Goal: Task Accomplishment & Management: Complete application form

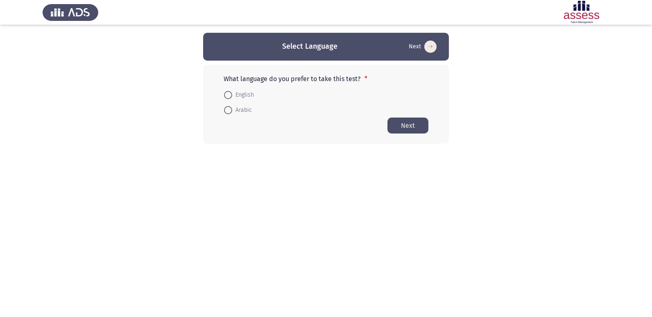
click at [232, 93] on span "English" at bounding box center [243, 95] width 22 height 10
click at [232, 93] on input "English" at bounding box center [228, 95] width 8 height 8
radio input "true"
click at [419, 125] on button "Next" at bounding box center [408, 125] width 41 height 16
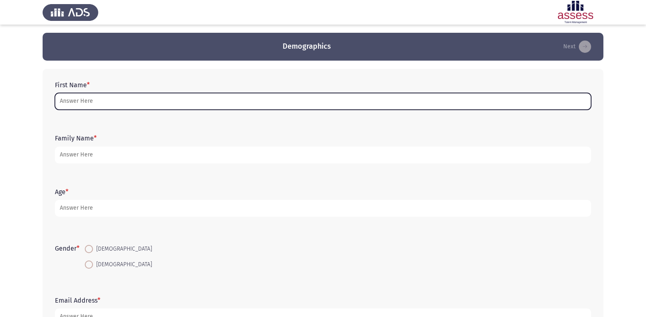
click at [275, 100] on input "First Name *" at bounding box center [323, 101] width 536 height 17
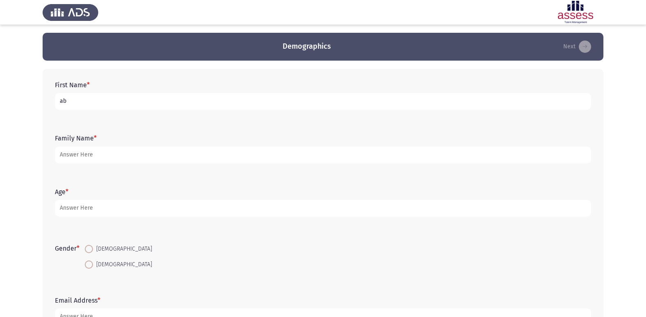
type input "a"
type input "[PERSON_NAME]"
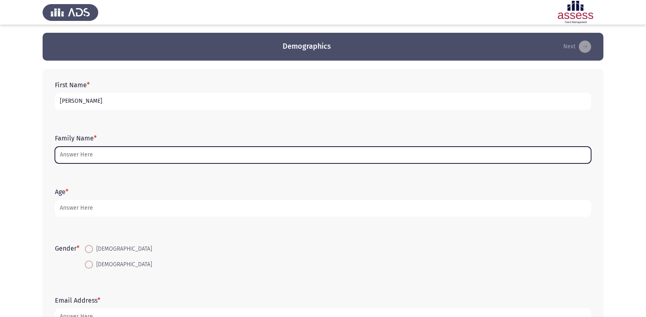
click at [224, 157] on input "Family Name *" at bounding box center [323, 155] width 536 height 17
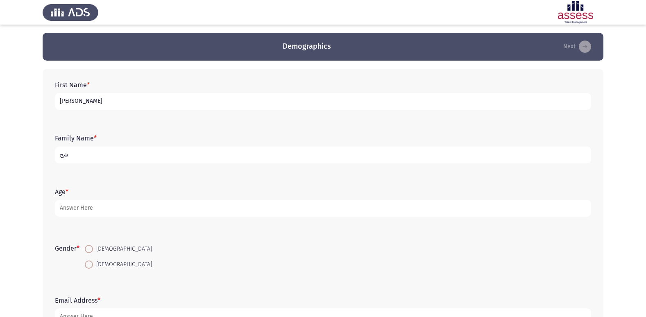
type input "ش"
type input "30706180102919"
click at [91, 248] on span at bounding box center [89, 249] width 8 height 8
click at [91, 248] on input "[DEMOGRAPHIC_DATA]" at bounding box center [89, 249] width 8 height 8
radio input "true"
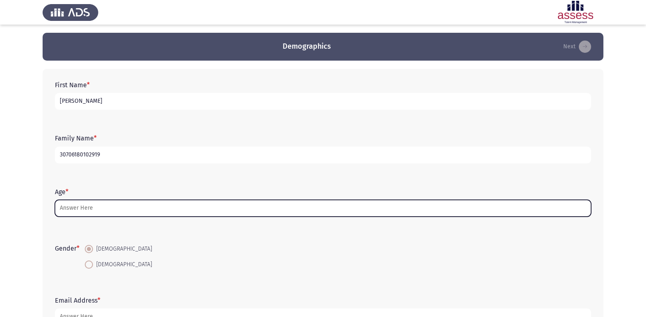
click at [100, 212] on input "Age *" at bounding box center [323, 208] width 536 height 17
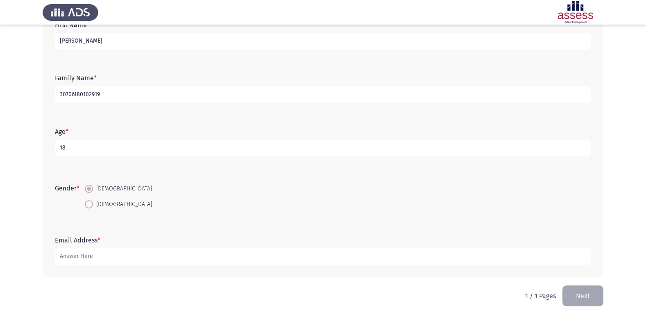
scroll to position [61, 0]
type input "18"
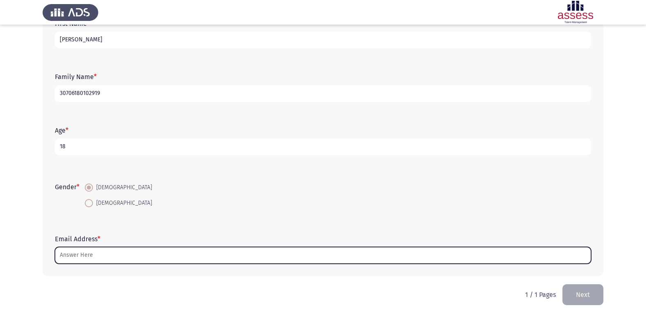
click at [108, 258] on input "Email Address *" at bounding box center [323, 255] width 536 height 17
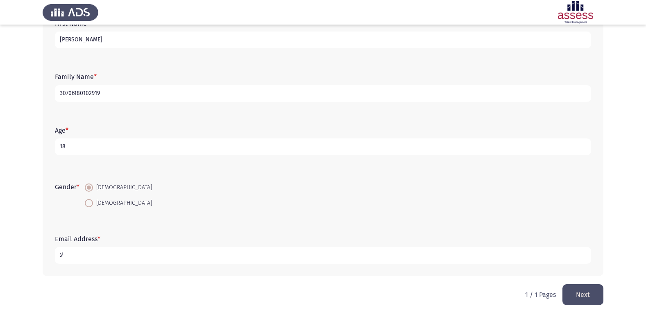
type input "ل"
type input "[EMAIL_ADDRESS][DOMAIN_NAME]"
click at [587, 300] on button "Next" at bounding box center [583, 294] width 41 height 21
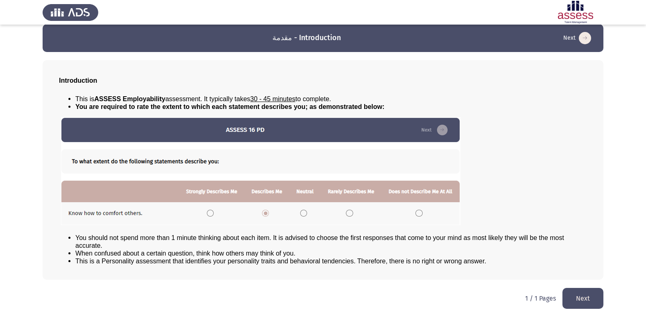
scroll to position [0, 0]
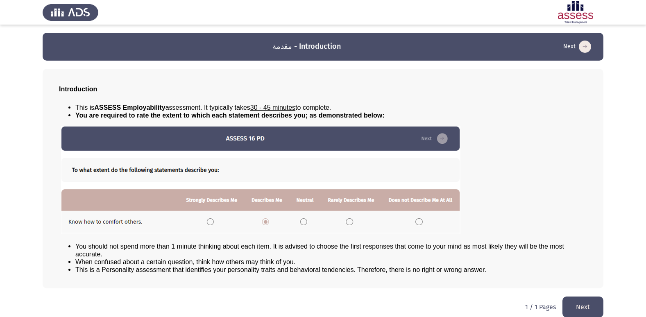
click at [592, 306] on button "Next" at bounding box center [583, 307] width 41 height 21
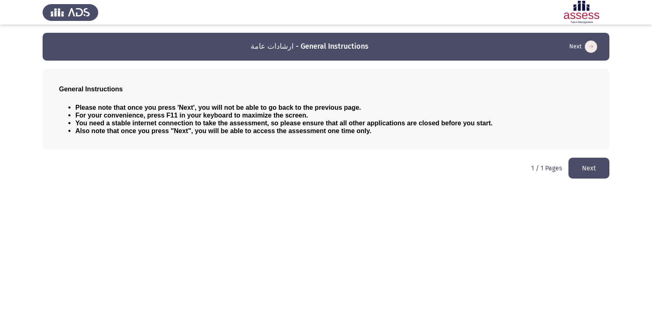
click at [589, 160] on button "Next" at bounding box center [589, 168] width 41 height 21
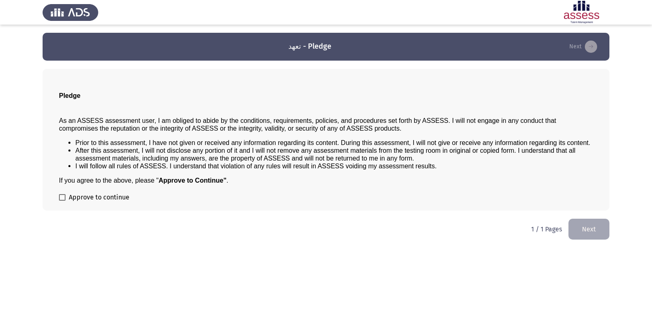
click at [65, 200] on span at bounding box center [62, 197] width 7 height 7
click at [62, 201] on input "Approve to continue" at bounding box center [62, 201] width 0 height 0
checkbox input "true"
click at [590, 231] on button "Next" at bounding box center [589, 229] width 41 height 21
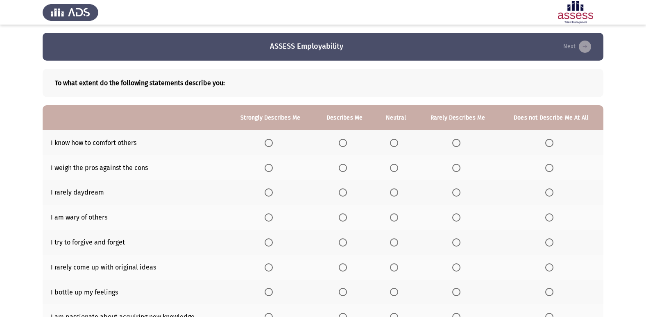
click at [350, 144] on label "Select an option" at bounding box center [344, 143] width 11 height 8
click at [347, 144] on input "Select an option" at bounding box center [343, 143] width 8 height 8
click at [343, 241] on span "Select an option" at bounding box center [343, 242] width 8 height 8
click at [343, 241] on input "Select an option" at bounding box center [343, 242] width 8 height 8
click at [267, 214] on span "Select an option" at bounding box center [269, 217] width 8 height 8
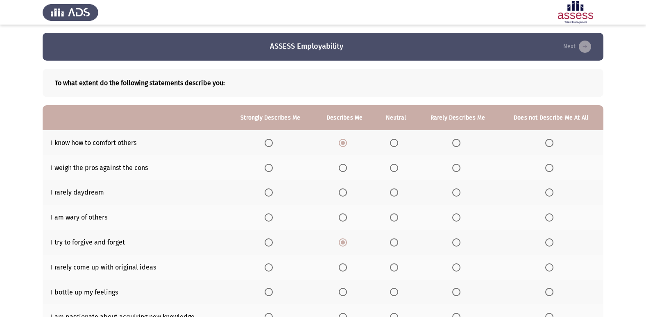
click at [267, 214] on input "Select an option" at bounding box center [269, 217] width 8 height 8
click at [396, 191] on span "Select an option" at bounding box center [394, 192] width 8 height 8
click at [396, 191] on input "Select an option" at bounding box center [394, 192] width 8 height 8
click at [346, 169] on span "Select an option" at bounding box center [343, 168] width 8 height 8
click at [346, 169] on input "Select an option" at bounding box center [343, 168] width 8 height 8
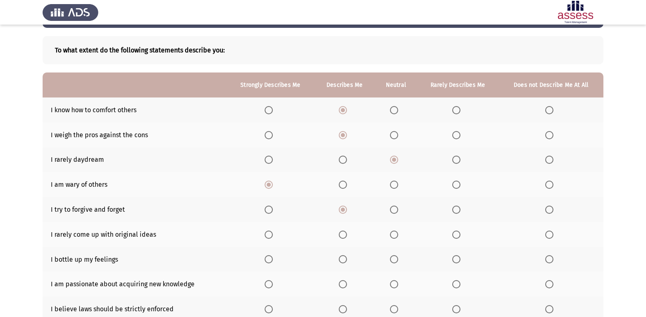
scroll to position [120, 0]
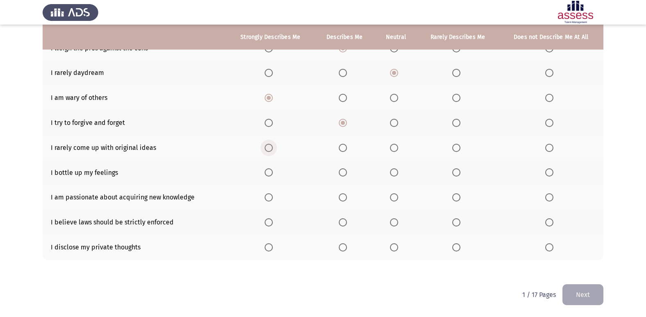
click at [276, 148] on label "Select an option" at bounding box center [270, 148] width 11 height 8
click at [273, 148] on input "Select an option" at bounding box center [269, 148] width 8 height 8
click at [347, 174] on span "Select an option" at bounding box center [343, 172] width 8 height 8
click at [347, 174] on input "Select an option" at bounding box center [343, 172] width 8 height 8
click at [390, 188] on th at bounding box center [396, 197] width 42 height 25
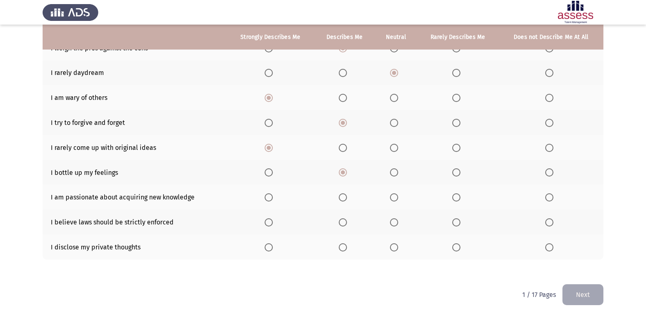
click at [390, 167] on th at bounding box center [396, 172] width 42 height 25
click at [393, 171] on span "Select an option" at bounding box center [394, 172] width 8 height 8
click at [393, 171] on input "Select an option" at bounding box center [394, 172] width 8 height 8
click at [455, 197] on span "Select an option" at bounding box center [456, 197] width 8 height 8
click at [455, 197] on input "Select an option" at bounding box center [456, 197] width 8 height 8
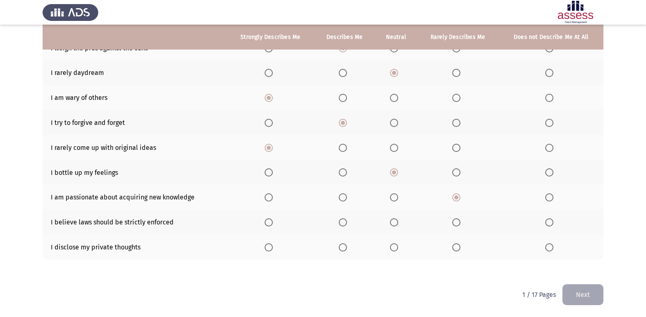
click at [461, 249] on label "Select an option" at bounding box center [457, 247] width 11 height 8
click at [461, 249] on input "Select an option" at bounding box center [456, 247] width 8 height 8
click at [541, 248] on th at bounding box center [551, 247] width 105 height 25
click at [275, 225] on label "Select an option" at bounding box center [270, 222] width 11 height 8
click at [273, 225] on input "Select an option" at bounding box center [269, 222] width 8 height 8
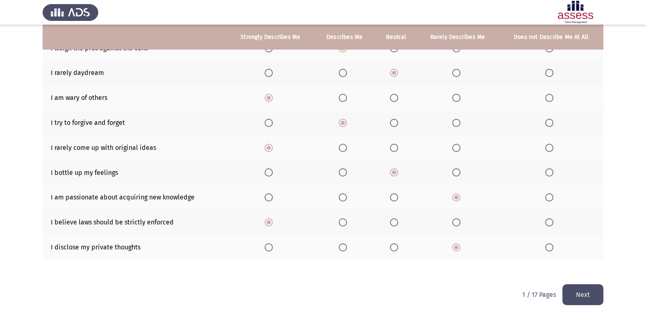
click at [588, 294] on button "Next" at bounding box center [583, 294] width 41 height 21
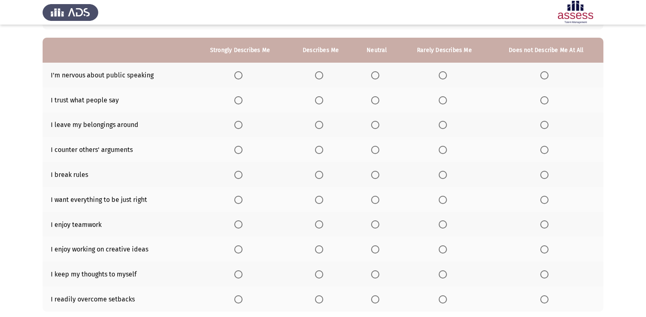
scroll to position [82, 0]
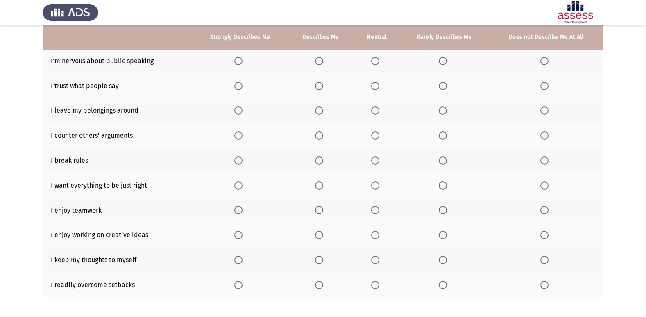
click at [373, 61] on span "Select an option" at bounding box center [375, 61] width 8 height 8
click at [373, 61] on input "Select an option" at bounding box center [375, 61] width 8 height 8
click at [445, 89] on span "Select an option" at bounding box center [443, 86] width 8 height 8
click at [445, 89] on input "Select an option" at bounding box center [443, 86] width 8 height 8
click at [377, 112] on span "Select an option" at bounding box center [375, 111] width 8 height 8
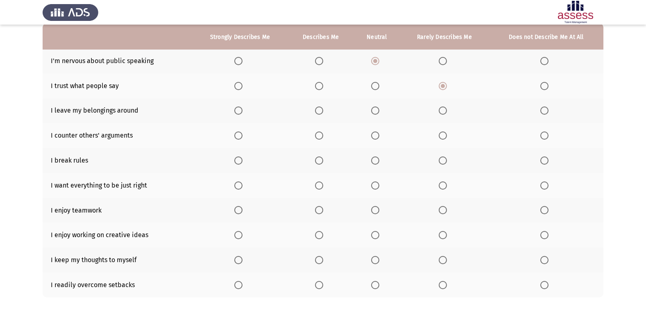
click at [377, 112] on input "Select an option" at bounding box center [375, 111] width 8 height 8
click at [372, 136] on span "Select an option" at bounding box center [375, 136] width 8 height 8
click at [372, 136] on input "Select an option" at bounding box center [375, 136] width 8 height 8
click at [538, 161] on th at bounding box center [546, 160] width 114 height 25
click at [549, 160] on span "Select an option" at bounding box center [544, 161] width 8 height 8
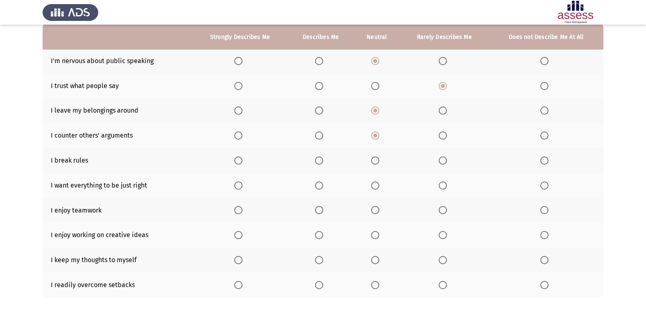
click at [549, 160] on input "Select an option" at bounding box center [544, 161] width 8 height 8
click at [326, 182] on label "Select an option" at bounding box center [320, 186] width 11 height 8
click at [323, 182] on input "Select an option" at bounding box center [319, 186] width 8 height 8
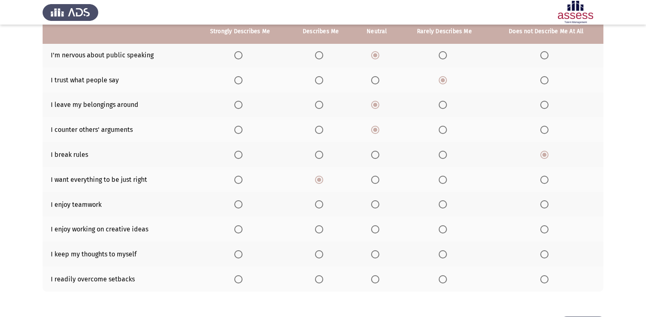
scroll to position [120, 0]
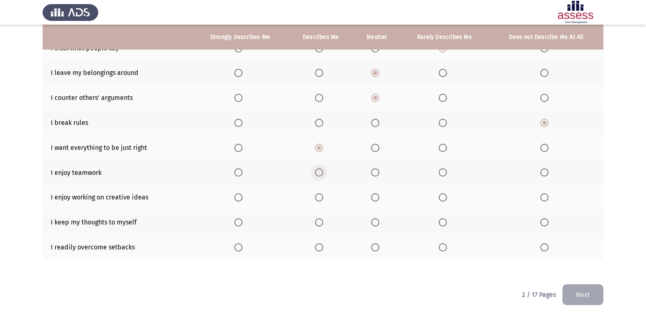
click at [319, 172] on span "Select an option" at bounding box center [319, 172] width 8 height 8
click at [319, 172] on input "Select an option" at bounding box center [319, 172] width 8 height 8
click at [323, 200] on span "Select an option" at bounding box center [319, 197] width 8 height 8
click at [323, 200] on input "Select an option" at bounding box center [319, 197] width 8 height 8
click at [325, 225] on label "Select an option" at bounding box center [320, 222] width 11 height 8
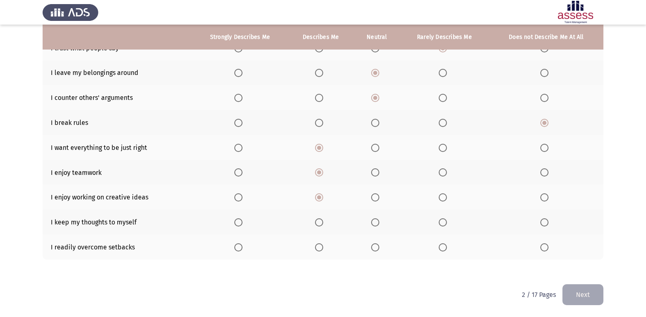
click at [323, 225] on input "Select an option" at bounding box center [319, 222] width 8 height 8
click at [385, 251] on th at bounding box center [377, 247] width 46 height 25
click at [369, 246] on th at bounding box center [377, 247] width 46 height 25
click at [374, 245] on span "Select an option" at bounding box center [375, 247] width 8 height 8
click at [374, 245] on input "Select an option" at bounding box center [375, 247] width 8 height 8
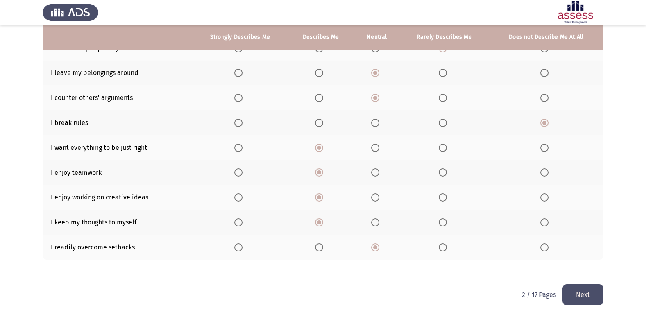
click at [574, 291] on button "Next" at bounding box center [583, 294] width 41 height 21
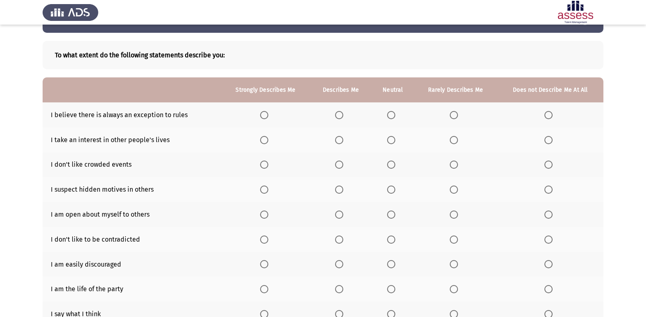
scroll to position [41, 0]
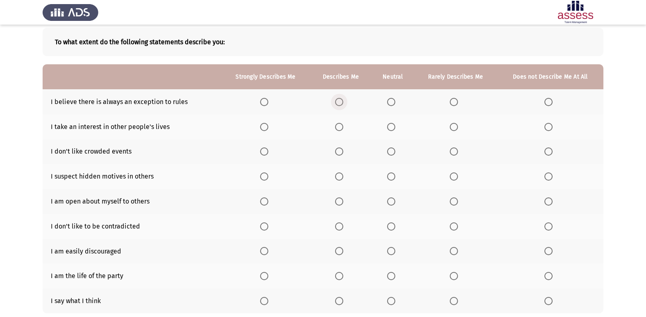
click at [343, 105] on span "Select an option" at bounding box center [339, 102] width 8 height 8
click at [343, 105] on input "Select an option" at bounding box center [339, 102] width 8 height 8
click at [390, 127] on span "Select an option" at bounding box center [391, 127] width 8 height 8
click at [390, 127] on input "Select an option" at bounding box center [391, 127] width 8 height 8
click at [452, 127] on span "Select an option" at bounding box center [454, 127] width 8 height 8
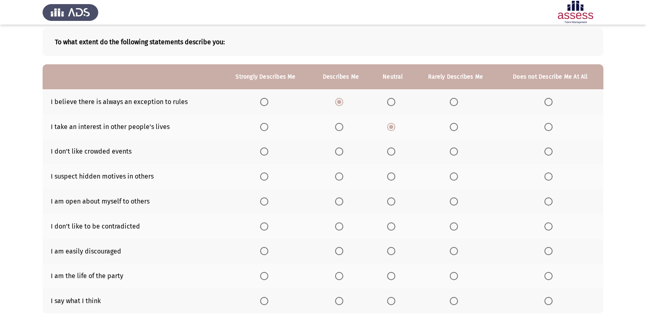
click at [452, 127] on input "Select an option" at bounding box center [454, 127] width 8 height 8
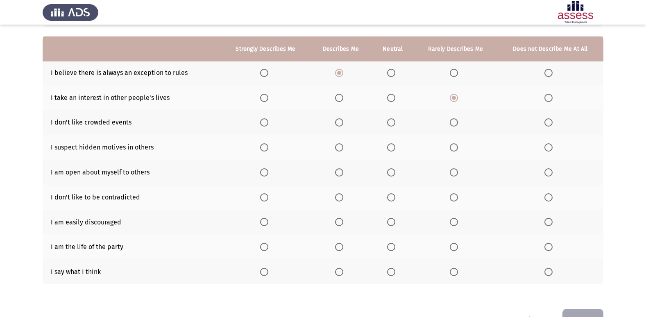
scroll to position [82, 0]
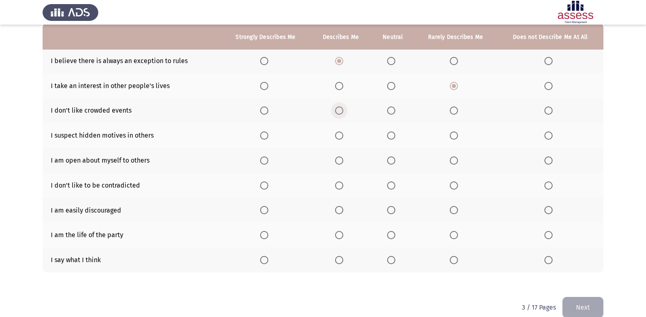
click at [344, 110] on label "Select an option" at bounding box center [340, 111] width 11 height 8
click at [343, 110] on input "Select an option" at bounding box center [339, 111] width 8 height 8
click at [388, 109] on span "Select an option" at bounding box center [391, 111] width 8 height 8
click at [388, 109] on input "Select an option" at bounding box center [391, 111] width 8 height 8
click at [328, 260] on th at bounding box center [340, 259] width 61 height 25
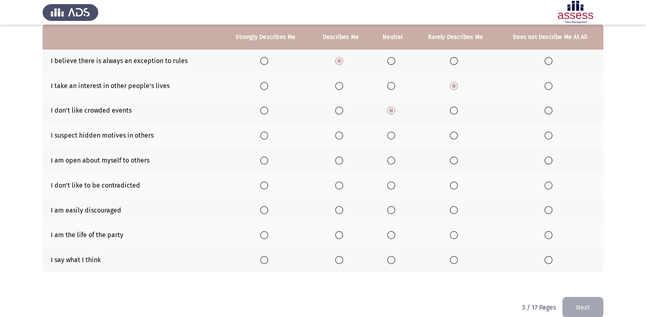
click at [333, 260] on th at bounding box center [340, 259] width 61 height 25
click at [339, 261] on span "Select an option" at bounding box center [339, 260] width 8 height 8
click at [339, 261] on input "Select an option" at bounding box center [339, 260] width 8 height 8
click at [264, 262] on span "Select an option" at bounding box center [264, 260] width 8 height 8
click at [264, 262] on input "Select an option" at bounding box center [264, 260] width 8 height 8
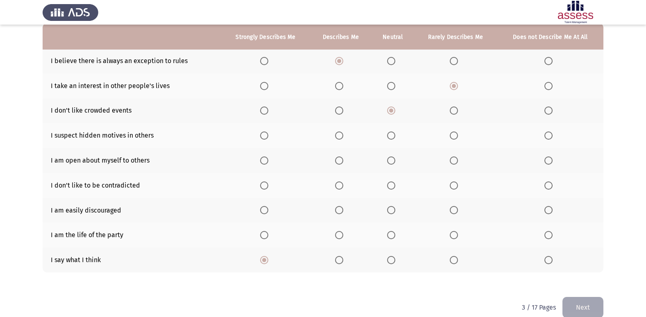
click at [385, 236] on th at bounding box center [393, 234] width 43 height 25
click at [390, 236] on span "Select an option" at bounding box center [391, 235] width 8 height 8
click at [390, 236] on input "Select an option" at bounding box center [391, 235] width 8 height 8
click at [391, 209] on span "Select an option" at bounding box center [391, 210] width 8 height 8
click at [391, 209] on input "Select an option" at bounding box center [391, 210] width 8 height 8
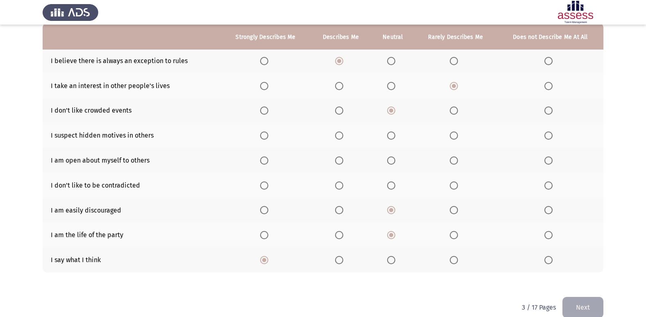
click at [443, 190] on th at bounding box center [455, 185] width 83 height 25
click at [454, 186] on span "Select an option" at bounding box center [454, 186] width 0 height 0
click at [454, 185] on input "Select an option" at bounding box center [454, 186] width 8 height 8
click at [453, 160] on span "Select an option" at bounding box center [454, 161] width 8 height 8
click at [453, 160] on input "Select an option" at bounding box center [454, 161] width 8 height 8
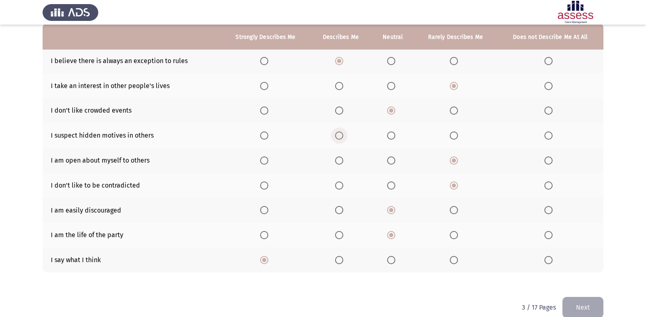
click at [339, 134] on span "Select an option" at bounding box center [339, 136] width 8 height 8
click at [339, 134] on input "Select an option" at bounding box center [339, 136] width 8 height 8
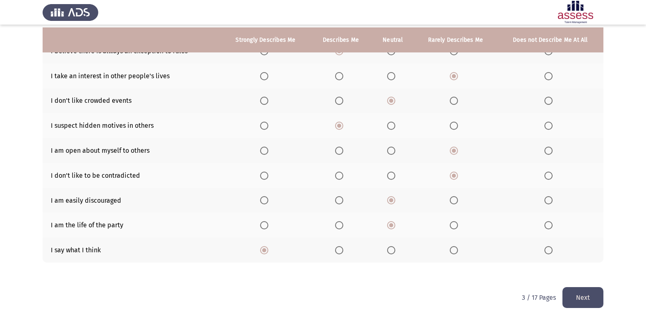
scroll to position [95, 0]
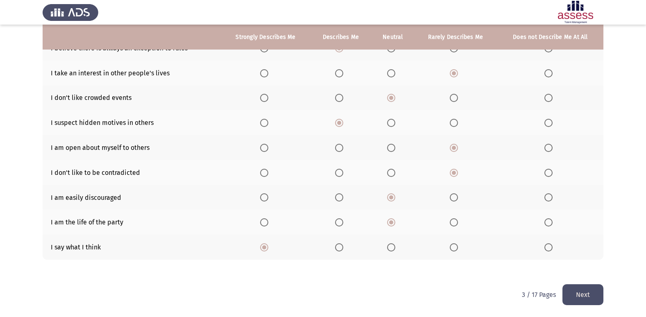
click at [584, 290] on button "Next" at bounding box center [583, 294] width 41 height 21
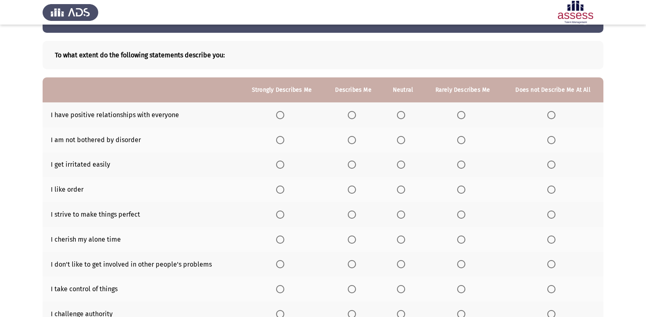
scroll to position [41, 0]
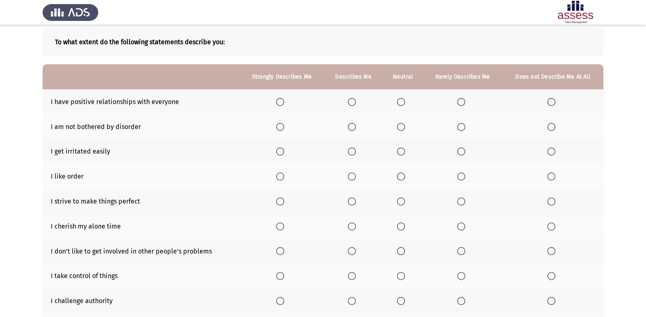
click at [460, 177] on span "Select an option" at bounding box center [461, 176] width 8 height 8
click at [460, 177] on input "Select an option" at bounding box center [461, 176] width 8 height 8
click at [402, 175] on span "Select an option" at bounding box center [401, 176] width 8 height 8
click at [402, 175] on input "Select an option" at bounding box center [401, 176] width 8 height 8
click at [457, 179] on span "Select an option" at bounding box center [461, 176] width 8 height 8
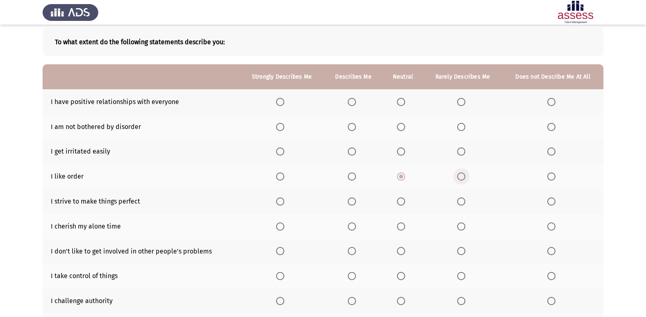
click at [457, 179] on input "Select an option" at bounding box center [461, 176] width 8 height 8
click at [355, 103] on span "Select an option" at bounding box center [352, 102] width 8 height 8
click at [355, 103] on input "Select an option" at bounding box center [352, 102] width 8 height 8
click at [356, 127] on span "Select an option" at bounding box center [352, 127] width 8 height 8
click at [356, 127] on input "Select an option" at bounding box center [352, 127] width 8 height 8
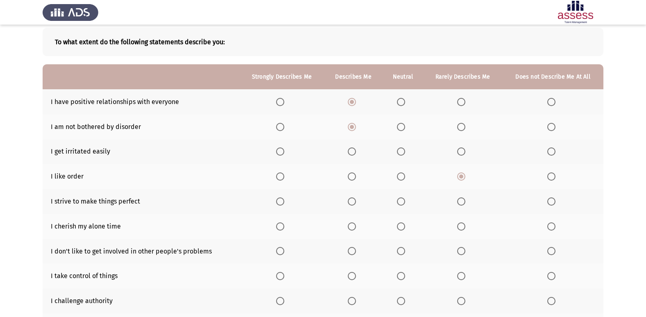
click at [397, 149] on th at bounding box center [403, 151] width 41 height 25
click at [402, 151] on span "Select an option" at bounding box center [401, 151] width 8 height 8
click at [402, 151] on input "Select an option" at bounding box center [401, 151] width 8 height 8
click at [353, 200] on span "Select an option" at bounding box center [352, 201] width 8 height 8
click at [353, 200] on input "Select an option" at bounding box center [352, 201] width 8 height 8
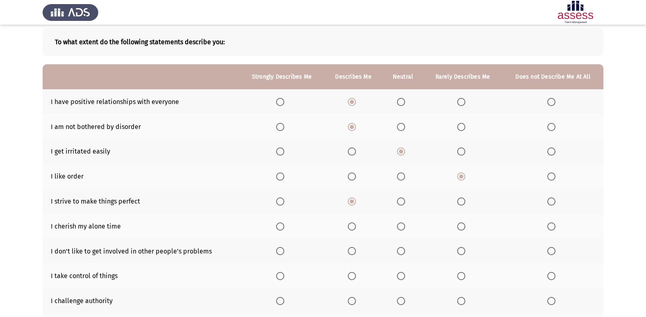
scroll to position [82, 0]
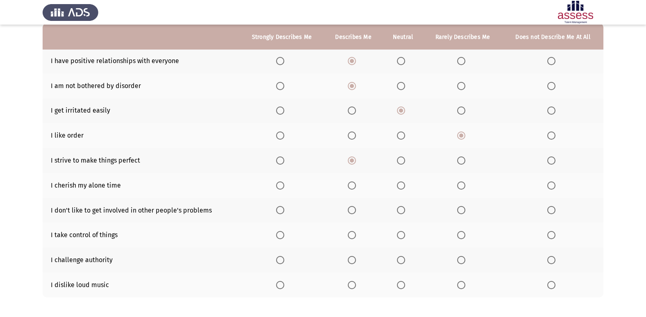
click at [458, 179] on th at bounding box center [462, 185] width 79 height 25
click at [458, 183] on span "Select an option" at bounding box center [461, 186] width 8 height 8
click at [458, 183] on input "Select an option" at bounding box center [461, 186] width 8 height 8
click at [359, 214] on label "Select an option" at bounding box center [353, 210] width 11 height 8
click at [356, 214] on input "Select an option" at bounding box center [352, 210] width 8 height 8
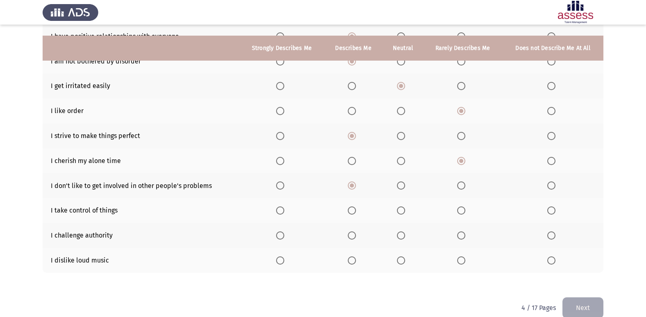
scroll to position [120, 0]
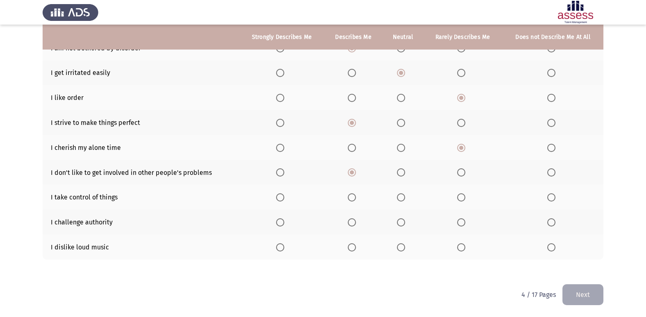
click at [403, 174] on span "Select an option" at bounding box center [401, 172] width 8 height 8
click at [403, 174] on input "Select an option" at bounding box center [401, 172] width 8 height 8
click at [357, 194] on label "Select an option" at bounding box center [353, 197] width 11 height 8
click at [356, 194] on input "Select an option" at bounding box center [352, 197] width 8 height 8
click at [404, 222] on span "Select an option" at bounding box center [401, 222] width 8 height 8
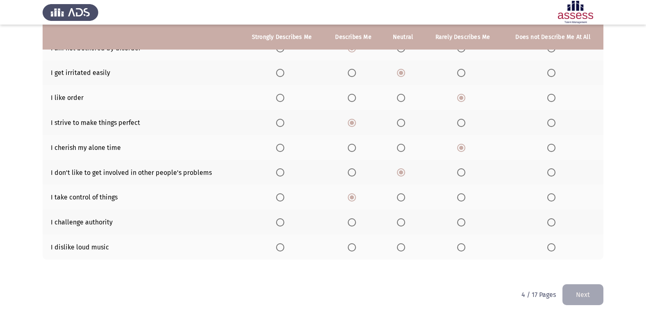
click at [404, 222] on input "Select an option" at bounding box center [401, 222] width 8 height 8
click at [400, 253] on th at bounding box center [403, 247] width 41 height 25
click at [398, 245] on span "Select an option" at bounding box center [401, 247] width 8 height 8
click at [398, 245] on input "Select an option" at bounding box center [401, 247] width 8 height 8
click at [588, 293] on button "Next" at bounding box center [583, 294] width 41 height 21
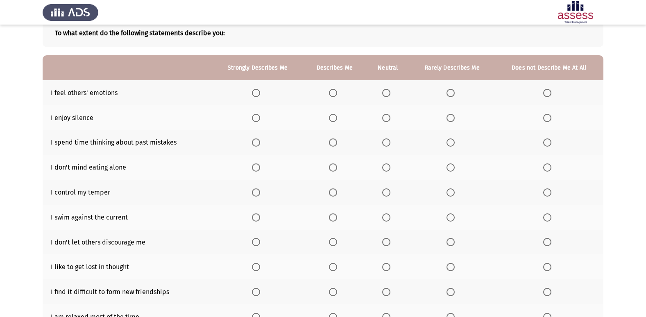
scroll to position [38, 0]
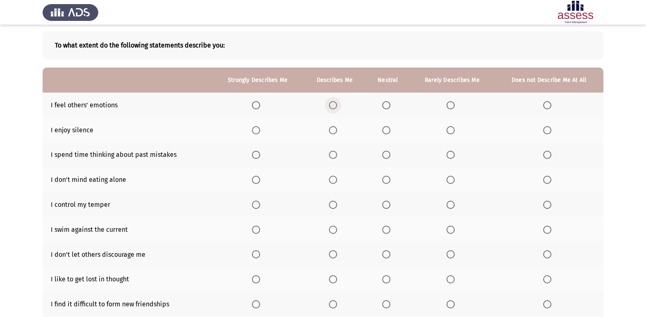
click at [336, 108] on span "Select an option" at bounding box center [333, 105] width 8 height 8
click at [336, 108] on input "Select an option" at bounding box center [333, 105] width 8 height 8
click at [392, 132] on label "Select an option" at bounding box center [387, 130] width 11 height 8
click at [390, 132] on input "Select an option" at bounding box center [386, 130] width 8 height 8
click at [329, 131] on th at bounding box center [334, 130] width 63 height 25
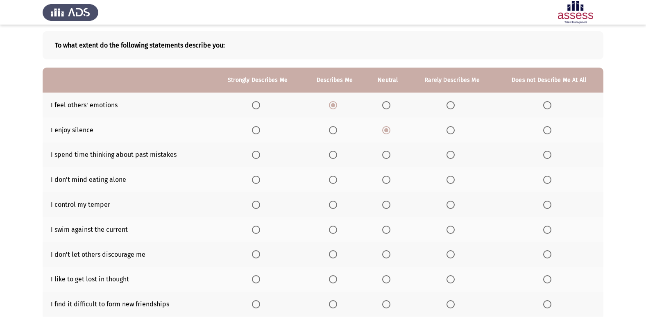
click at [334, 129] on span "Select an option" at bounding box center [333, 130] width 8 height 8
click at [334, 129] on input "Select an option" at bounding box center [333, 130] width 8 height 8
click at [449, 155] on span "Select an option" at bounding box center [451, 155] width 8 height 8
click at [449, 155] on input "Select an option" at bounding box center [451, 155] width 8 height 8
click at [545, 158] on span "Select an option" at bounding box center [547, 155] width 8 height 8
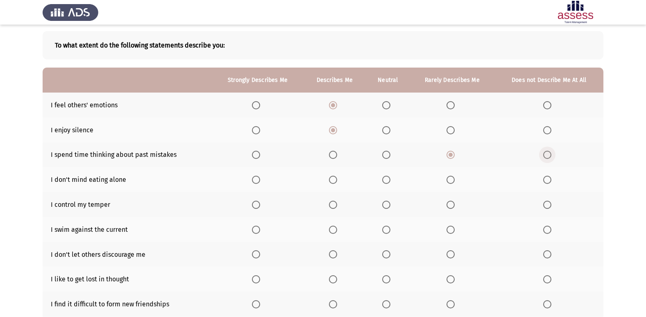
click at [545, 158] on input "Select an option" at bounding box center [547, 155] width 8 height 8
click at [388, 182] on span "Select an option" at bounding box center [386, 180] width 8 height 8
click at [388, 182] on input "Select an option" at bounding box center [386, 180] width 8 height 8
click at [340, 180] on label "Select an option" at bounding box center [334, 180] width 11 height 8
click at [337, 180] on input "Select an option" at bounding box center [333, 180] width 8 height 8
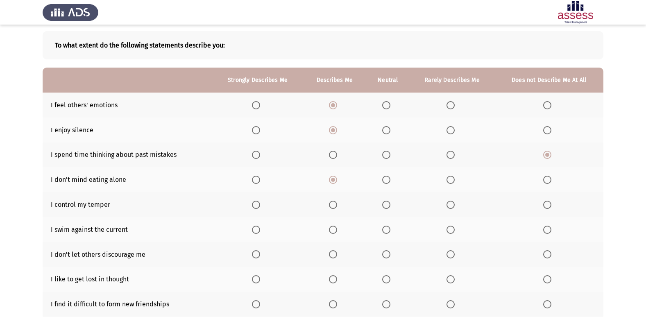
click at [385, 177] on span "Select an option" at bounding box center [386, 180] width 8 height 8
click at [385, 177] on input "Select an option" at bounding box center [386, 180] width 8 height 8
click at [340, 204] on label "Select an option" at bounding box center [334, 205] width 11 height 8
click at [337, 204] on input "Select an option" at bounding box center [333, 205] width 8 height 8
click at [334, 228] on span "Select an option" at bounding box center [333, 230] width 8 height 8
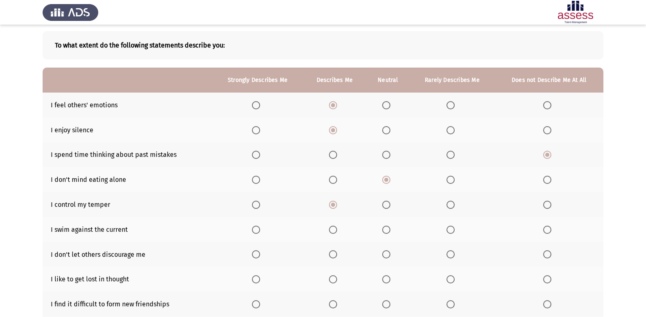
click at [334, 228] on input "Select an option" at bounding box center [333, 230] width 8 height 8
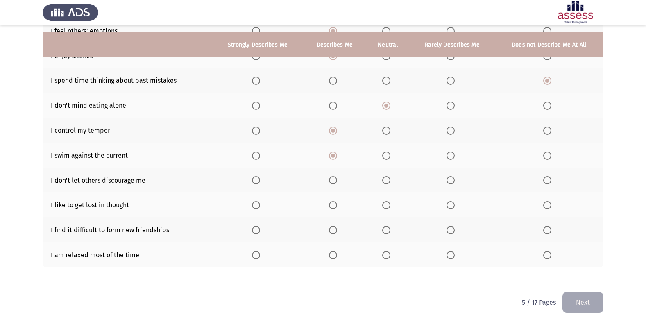
scroll to position [120, 0]
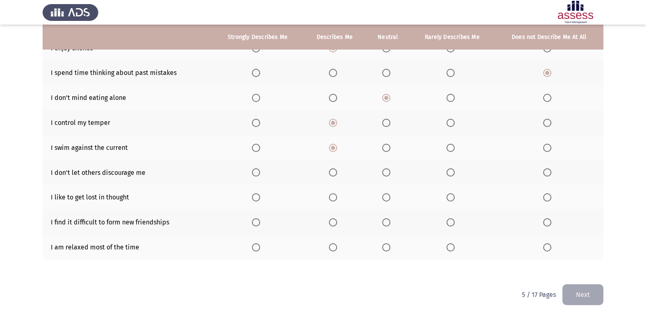
click at [383, 173] on span "Select an option" at bounding box center [386, 172] width 8 height 8
click at [383, 173] on input "Select an option" at bounding box center [386, 172] width 8 height 8
click at [450, 196] on span "Select an option" at bounding box center [451, 197] width 8 height 8
click at [450, 196] on input "Select an option" at bounding box center [451, 197] width 8 height 8
click at [449, 222] on span "Select an option" at bounding box center [451, 222] width 8 height 8
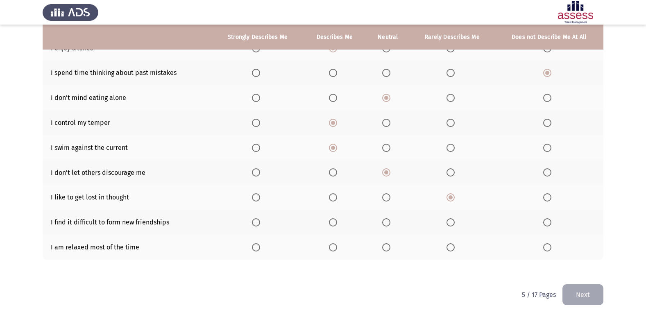
click at [449, 222] on input "Select an option" at bounding box center [451, 222] width 8 height 8
click at [340, 246] on label "Select an option" at bounding box center [334, 247] width 11 height 8
click at [337, 246] on input "Select an option" at bounding box center [333, 247] width 8 height 8
click at [577, 294] on button "Next" at bounding box center [583, 294] width 41 height 21
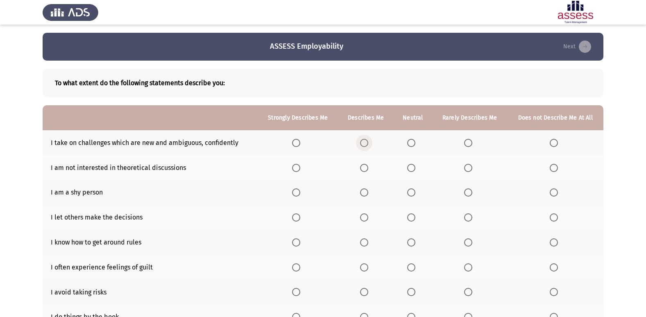
click at [368, 144] on span "Select an option" at bounding box center [364, 143] width 8 height 8
click at [368, 144] on input "Select an option" at bounding box center [364, 143] width 8 height 8
click at [425, 170] on th at bounding box center [413, 167] width 39 height 25
click at [411, 169] on span "Select an option" at bounding box center [411, 168] width 8 height 8
click at [411, 169] on input "Select an option" at bounding box center [411, 168] width 8 height 8
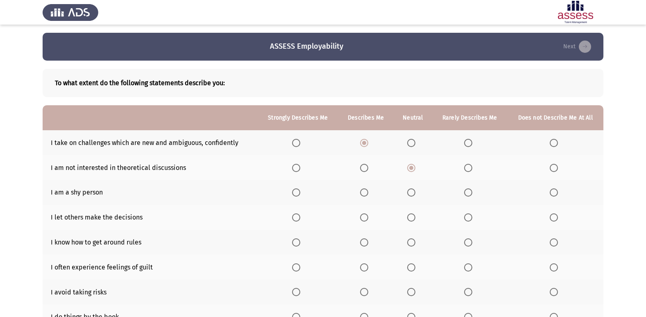
click at [414, 192] on span "Select an option" at bounding box center [411, 192] width 8 height 8
click at [414, 192] on input "Select an option" at bounding box center [411, 192] width 8 height 8
click at [471, 212] on th at bounding box center [469, 217] width 75 height 25
click at [459, 216] on th at bounding box center [469, 217] width 75 height 25
click at [465, 217] on span "Select an option" at bounding box center [468, 217] width 8 height 8
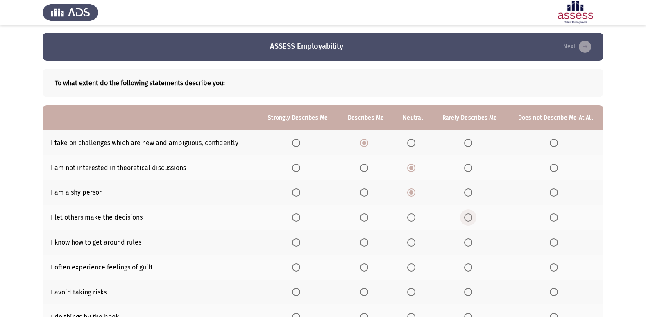
click at [465, 217] on input "Select an option" at bounding box center [468, 217] width 8 height 8
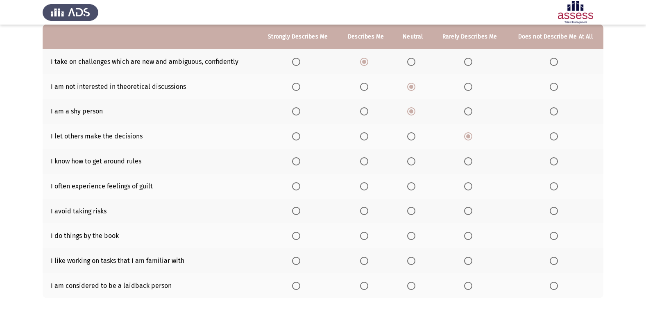
scroll to position [82, 0]
click at [364, 163] on span "Select an option" at bounding box center [364, 161] width 8 height 8
click at [364, 163] on input "Select an option" at bounding box center [364, 161] width 8 height 8
click at [464, 188] on th at bounding box center [469, 185] width 75 height 25
click at [476, 184] on label "Select an option" at bounding box center [469, 186] width 11 height 8
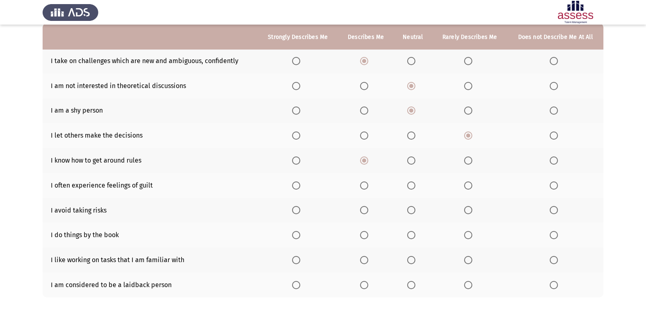
click at [472, 184] on input "Select an option" at bounding box center [468, 186] width 8 height 8
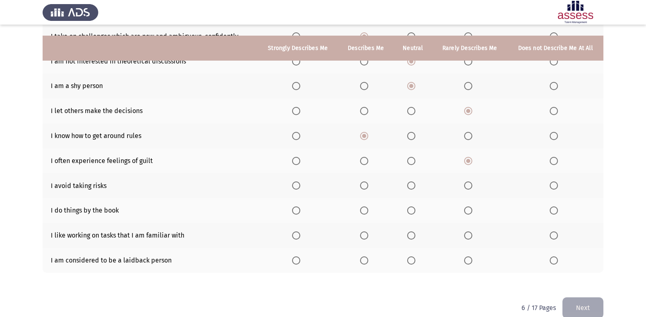
scroll to position [120, 0]
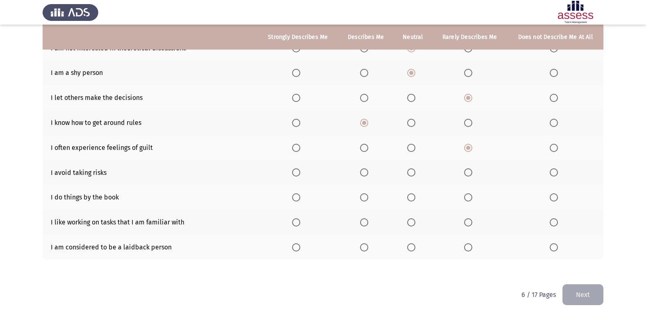
click at [413, 165] on th at bounding box center [413, 172] width 39 height 25
click at [415, 171] on span "Select an option" at bounding box center [411, 172] width 8 height 8
click at [415, 171] on input "Select an option" at bounding box center [411, 172] width 8 height 8
click at [415, 200] on span "Select an option" at bounding box center [411, 197] width 8 height 8
click at [415, 200] on input "Select an option" at bounding box center [411, 197] width 8 height 8
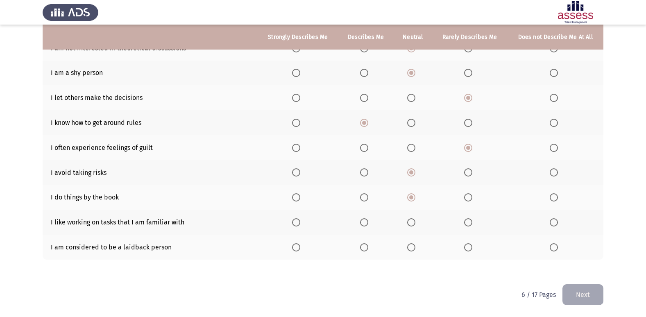
click at [373, 220] on th at bounding box center [365, 222] width 55 height 25
click at [368, 220] on span "Select an option" at bounding box center [364, 222] width 8 height 8
click at [368, 220] on input "Select an option" at bounding box center [364, 222] width 8 height 8
click at [466, 249] on span "Select an option" at bounding box center [468, 247] width 8 height 8
click at [466, 249] on input "Select an option" at bounding box center [468, 247] width 8 height 8
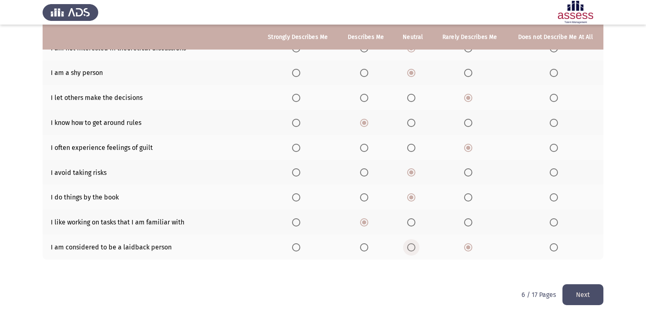
click at [410, 247] on span "Select an option" at bounding box center [411, 247] width 8 height 8
click at [410, 247] on input "Select an option" at bounding box center [411, 247] width 8 height 8
click at [588, 284] on button "Next" at bounding box center [583, 294] width 41 height 21
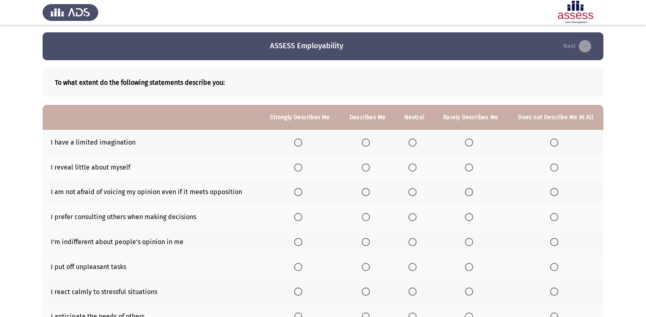
scroll to position [0, 0]
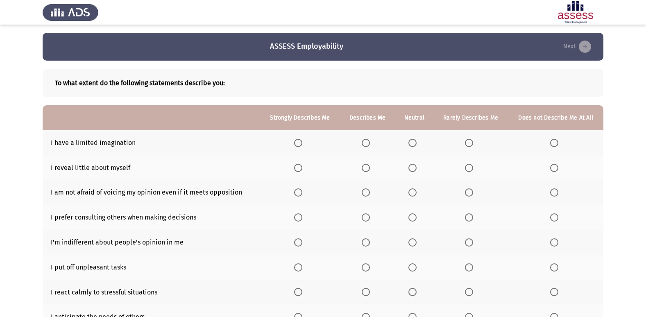
click at [409, 141] on span "Select an option" at bounding box center [412, 143] width 8 height 8
click at [409, 141] on input "Select an option" at bounding box center [412, 143] width 8 height 8
click at [463, 166] on th at bounding box center [470, 167] width 75 height 25
click at [471, 168] on span "Select an option" at bounding box center [469, 168] width 8 height 8
click at [471, 168] on input "Select an option" at bounding box center [469, 168] width 8 height 8
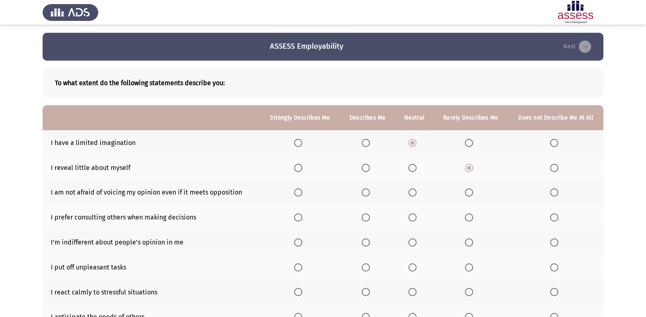
click at [417, 196] on span "Select an option" at bounding box center [412, 192] width 8 height 8
click at [417, 196] on input "Select an option" at bounding box center [412, 192] width 8 height 8
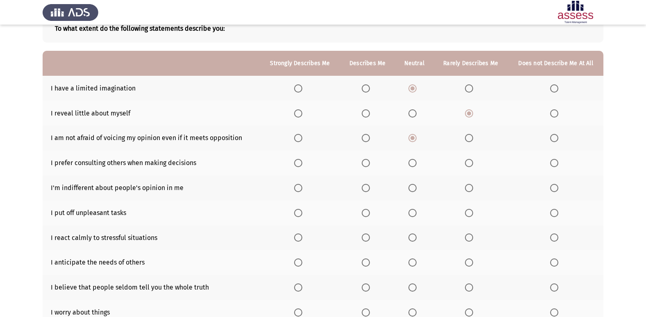
scroll to position [120, 0]
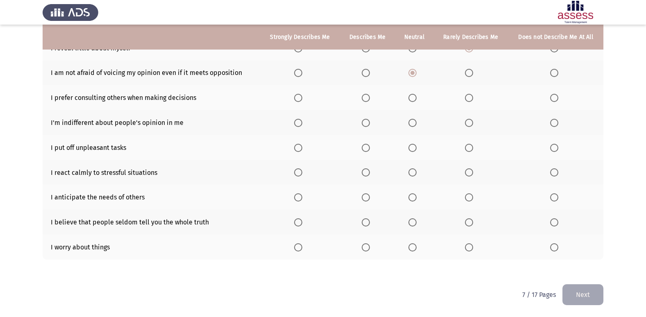
click at [366, 249] on span "Select an option" at bounding box center [366, 247] width 8 height 8
click at [366, 249] on input "Select an option" at bounding box center [366, 247] width 8 height 8
click at [368, 227] on span "Select an option" at bounding box center [366, 222] width 8 height 8
click at [368, 227] on input "Select an option" at bounding box center [366, 222] width 8 height 8
click at [302, 201] on span "Select an option" at bounding box center [298, 197] width 8 height 8
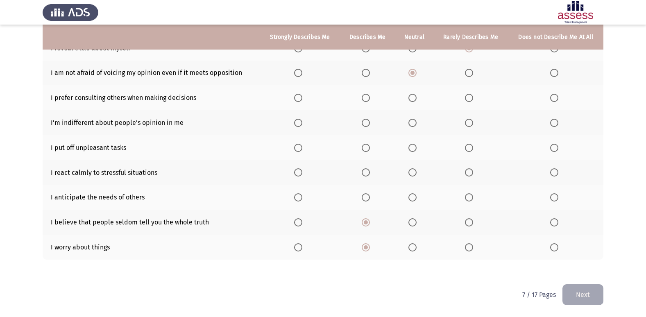
click at [302, 201] on input "Select an option" at bounding box center [298, 197] width 8 height 8
click at [300, 170] on span "Select an option" at bounding box center [298, 172] width 8 height 8
click at [300, 170] on input "Select an option" at bounding box center [298, 172] width 8 height 8
click at [359, 148] on th at bounding box center [367, 147] width 55 height 25
click at [369, 150] on span "Select an option" at bounding box center [366, 148] width 8 height 8
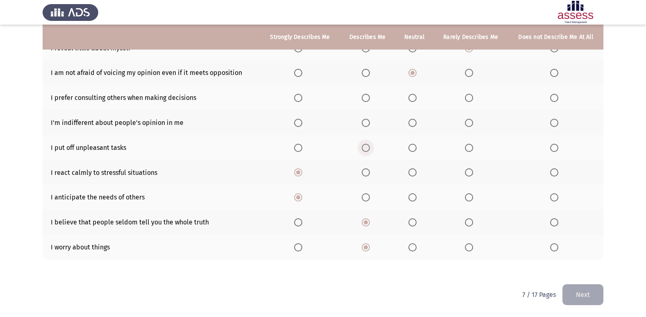
click at [369, 150] on input "Select an option" at bounding box center [366, 148] width 8 height 8
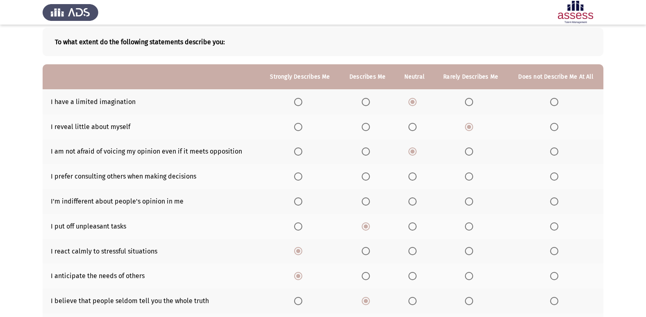
scroll to position [38, 0]
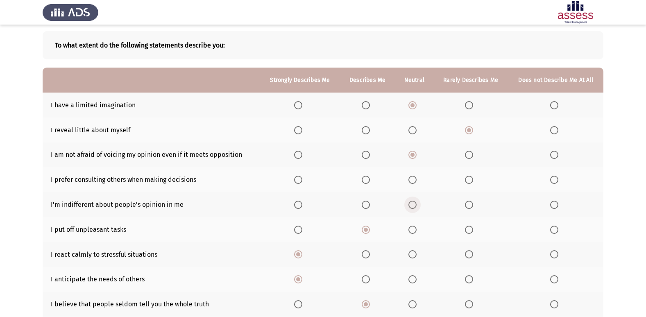
click at [413, 203] on span "Select an option" at bounding box center [412, 205] width 8 height 8
click at [413, 203] on input "Select an option" at bounding box center [412, 205] width 8 height 8
click at [413, 181] on span "Select an option" at bounding box center [412, 180] width 8 height 8
click at [413, 181] on input "Select an option" at bounding box center [412, 180] width 8 height 8
click at [469, 177] on span "Select an option" at bounding box center [469, 180] width 8 height 8
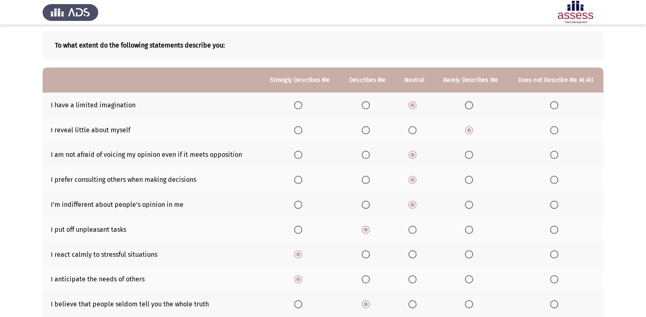
click at [469, 177] on input "Select an option" at bounding box center [469, 180] width 8 height 8
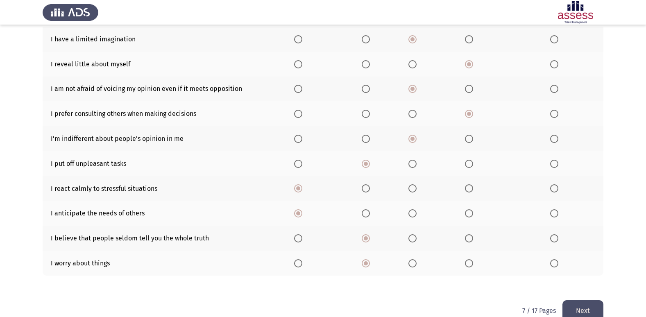
scroll to position [120, 0]
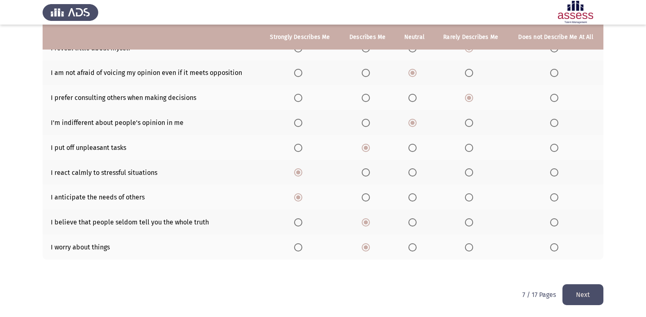
click at [583, 298] on button "Next" at bounding box center [583, 294] width 41 height 21
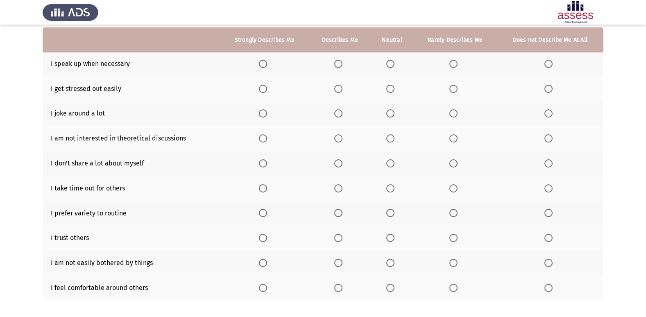
scroll to position [82, 0]
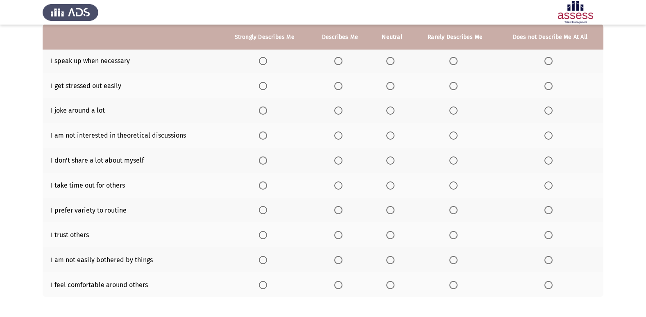
click at [381, 60] on th at bounding box center [392, 60] width 43 height 25
click at [391, 61] on span "Select an option" at bounding box center [390, 61] width 8 height 8
click at [391, 61] on input "Select an option" at bounding box center [390, 61] width 8 height 8
click at [453, 63] on span "Select an option" at bounding box center [453, 61] width 8 height 8
click at [453, 63] on input "Select an option" at bounding box center [453, 61] width 8 height 8
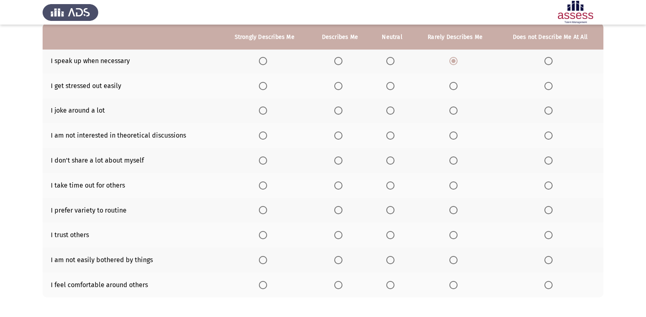
click at [341, 81] on th at bounding box center [339, 85] width 61 height 25
click at [338, 89] on span "Select an option" at bounding box center [338, 86] width 8 height 8
click at [338, 89] on input "Select an option" at bounding box center [338, 86] width 8 height 8
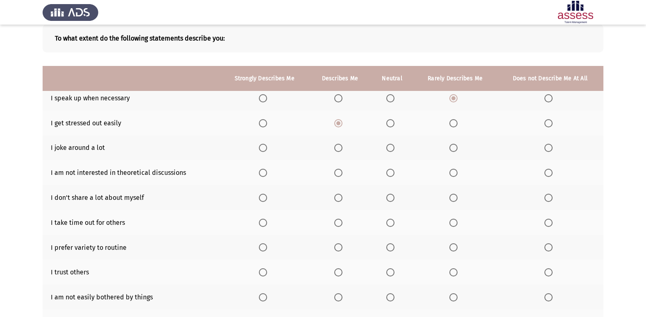
scroll to position [38, 0]
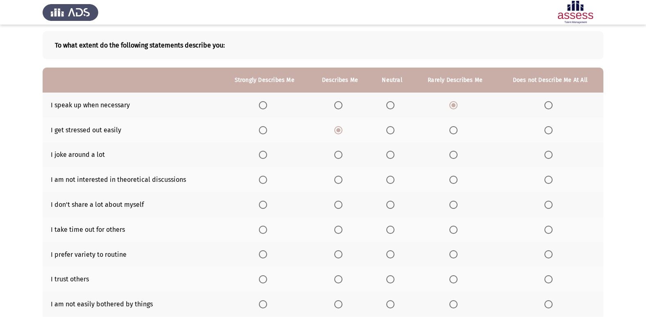
click at [381, 153] on th at bounding box center [392, 155] width 43 height 25
click at [453, 153] on span "Select an option" at bounding box center [453, 155] width 8 height 8
click at [453, 153] on input "Select an option" at bounding box center [453, 155] width 8 height 8
drag, startPoint x: 383, startPoint y: 185, endPoint x: 388, endPoint y: 182, distance: 5.1
click at [387, 183] on th at bounding box center [392, 179] width 43 height 25
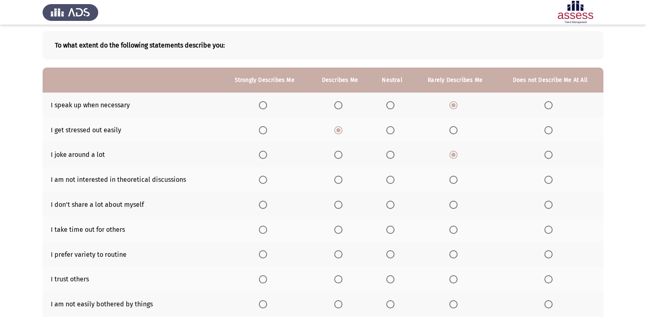
click at [388, 182] on span "Select an option" at bounding box center [390, 180] width 8 height 8
click at [388, 182] on input "Select an option" at bounding box center [390, 180] width 8 height 8
click at [396, 204] on label "Select an option" at bounding box center [391, 205] width 11 height 8
click at [395, 204] on input "Select an option" at bounding box center [390, 205] width 8 height 8
click at [393, 233] on span "Select an option" at bounding box center [390, 230] width 8 height 8
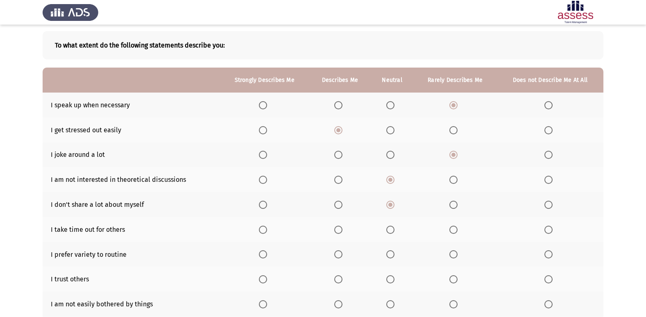
click at [393, 233] on input "Select an option" at bounding box center [390, 230] width 8 height 8
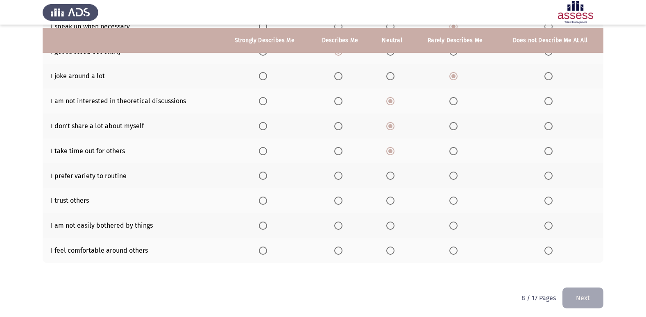
scroll to position [120, 0]
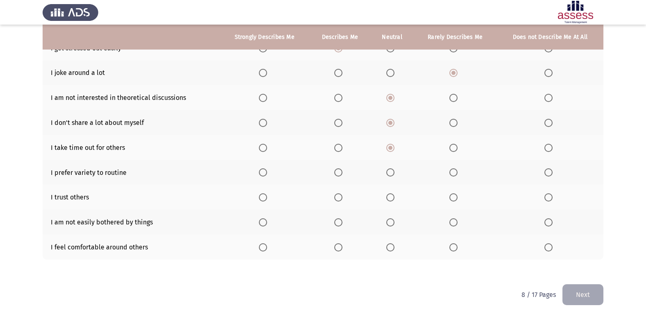
click at [392, 167] on th at bounding box center [392, 172] width 43 height 25
click at [393, 174] on span "Select an option" at bounding box center [390, 172] width 8 height 8
click at [393, 174] on input "Select an option" at bounding box center [390, 172] width 8 height 8
click at [389, 197] on span "Select an option" at bounding box center [390, 197] width 8 height 8
click at [389, 197] on input "Select an option" at bounding box center [390, 197] width 8 height 8
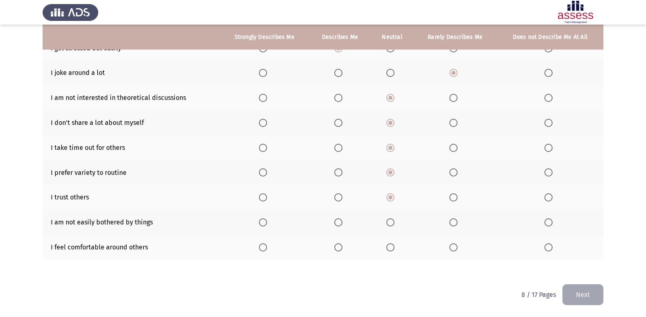
click at [459, 222] on label "Select an option" at bounding box center [454, 222] width 11 height 8
click at [458, 222] on input "Select an option" at bounding box center [453, 222] width 8 height 8
click at [462, 221] on th at bounding box center [454, 222] width 83 height 25
click at [346, 247] on label "Select an option" at bounding box center [339, 247] width 11 height 8
click at [343, 247] on input "Select an option" at bounding box center [338, 247] width 8 height 8
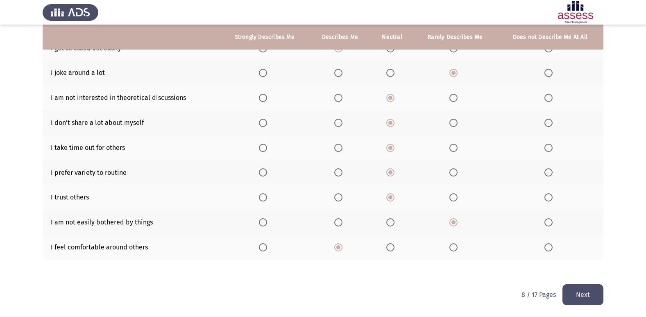
click at [594, 296] on button "Next" at bounding box center [583, 294] width 41 height 21
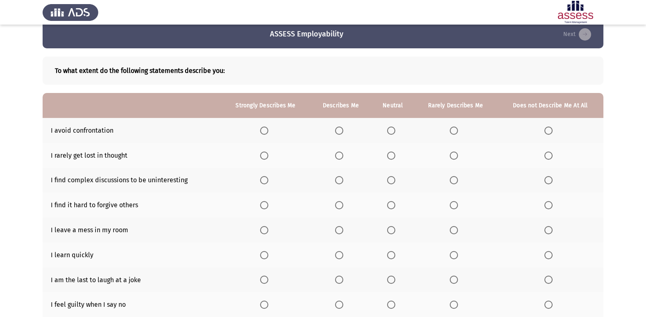
scroll to position [0, 0]
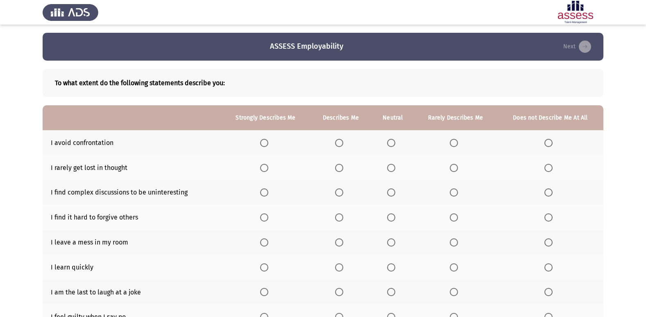
click at [344, 140] on label "Select an option" at bounding box center [340, 143] width 11 height 8
click at [343, 140] on input "Select an option" at bounding box center [339, 143] width 8 height 8
click at [455, 142] on span "Select an option" at bounding box center [454, 143] width 8 height 8
click at [455, 142] on input "Select an option" at bounding box center [454, 143] width 8 height 8
click at [448, 191] on th at bounding box center [455, 192] width 83 height 25
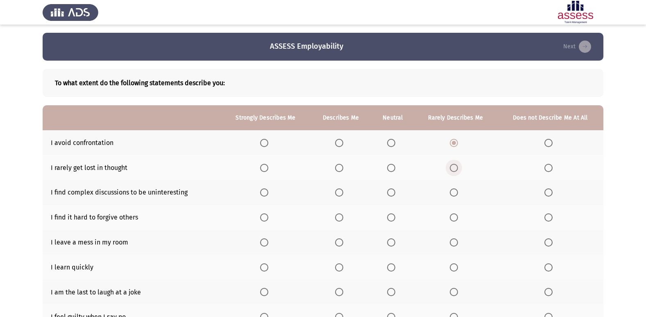
click at [456, 165] on span "Select an option" at bounding box center [454, 168] width 8 height 8
click at [456, 165] on input "Select an option" at bounding box center [454, 168] width 8 height 8
click at [393, 189] on span "Select an option" at bounding box center [391, 192] width 8 height 8
click at [393, 189] on input "Select an option" at bounding box center [391, 192] width 8 height 8
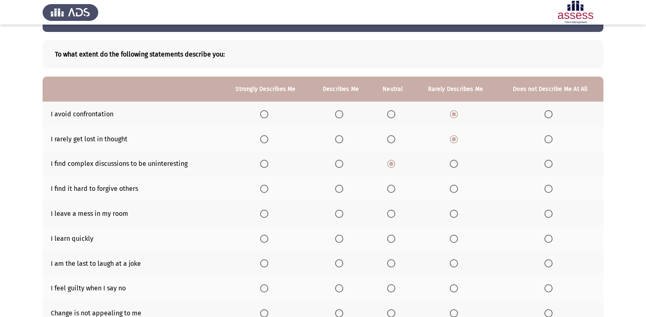
scroll to position [41, 0]
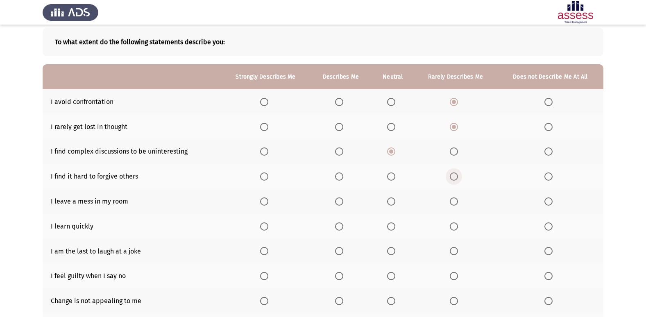
click at [455, 174] on span "Select an option" at bounding box center [454, 176] width 8 height 8
click at [455, 174] on input "Select an option" at bounding box center [454, 176] width 8 height 8
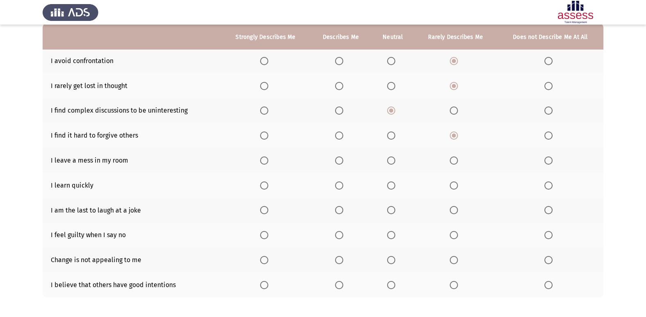
click at [393, 163] on span "Select an option" at bounding box center [391, 161] width 8 height 8
click at [393, 163] on input "Select an option" at bounding box center [391, 161] width 8 height 8
click at [340, 184] on span "Select an option" at bounding box center [339, 186] width 8 height 8
click at [340, 184] on input "Select an option" at bounding box center [339, 186] width 8 height 8
click at [266, 184] on span "Select an option" at bounding box center [264, 186] width 8 height 8
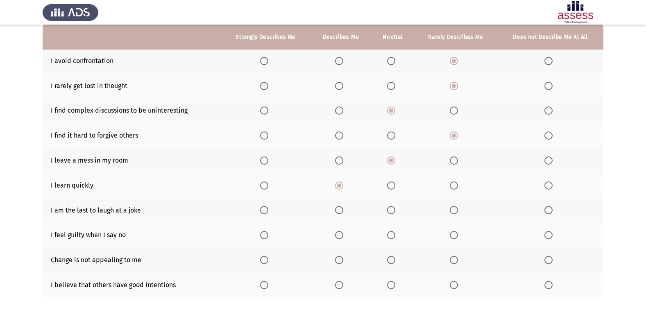
click at [266, 184] on input "Select an option" at bounding box center [264, 186] width 8 height 8
click at [390, 206] on span "Select an option" at bounding box center [391, 210] width 8 height 8
click at [390, 206] on input "Select an option" at bounding box center [391, 210] width 8 height 8
click at [454, 240] on th at bounding box center [455, 234] width 83 height 25
click at [457, 234] on span "Select an option" at bounding box center [454, 235] width 8 height 8
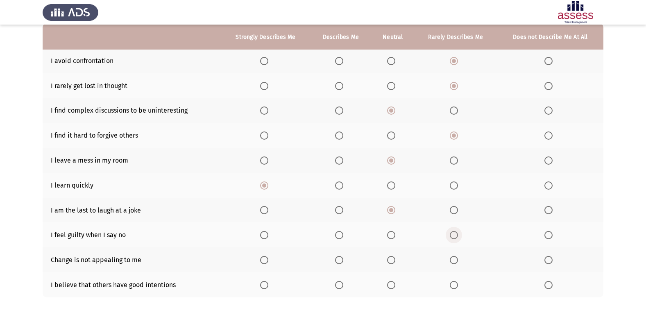
click at [457, 234] on input "Select an option" at bounding box center [454, 235] width 8 height 8
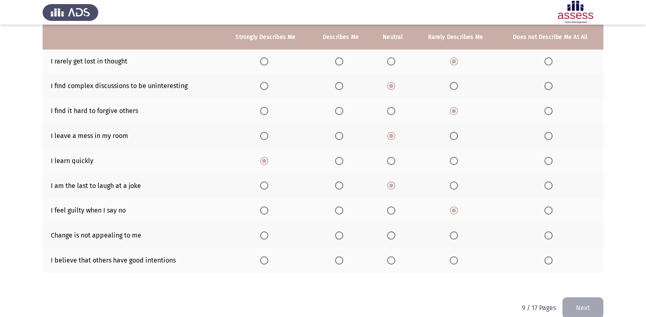
scroll to position [120, 0]
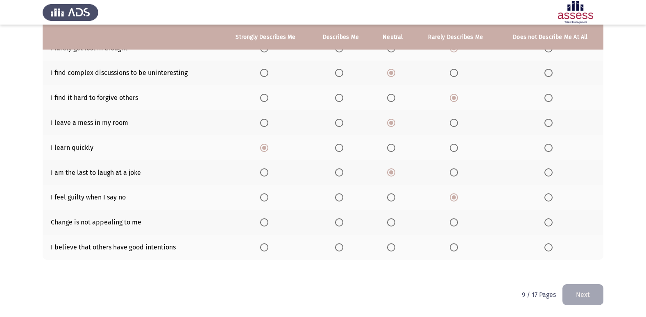
click at [343, 224] on span "Select an option" at bounding box center [339, 222] width 8 height 8
click at [343, 224] on input "Select an option" at bounding box center [339, 222] width 8 height 8
click at [390, 245] on span "Select an option" at bounding box center [391, 247] width 8 height 8
click at [390, 245] on input "Select an option" at bounding box center [391, 247] width 8 height 8
click at [601, 297] on button "Next" at bounding box center [583, 294] width 41 height 21
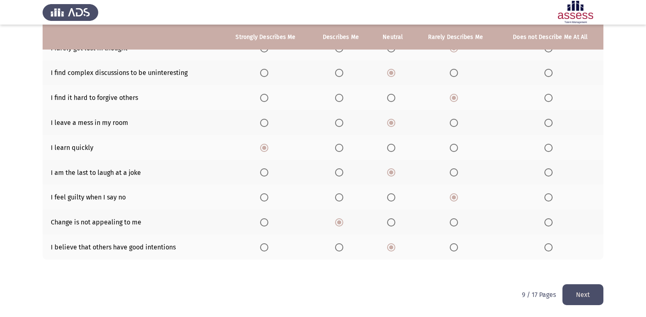
scroll to position [0, 0]
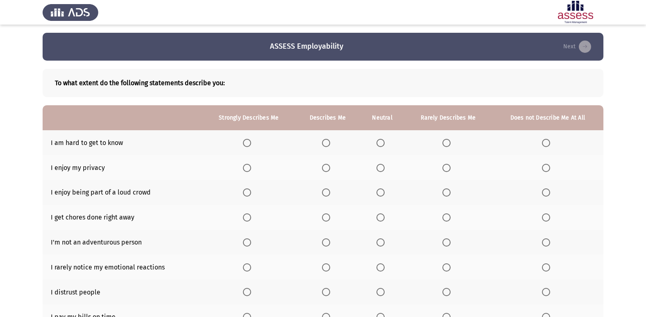
click at [327, 144] on span "Select an option" at bounding box center [326, 143] width 8 height 8
click at [327, 144] on input "Select an option" at bounding box center [326, 143] width 8 height 8
click at [387, 147] on th at bounding box center [382, 142] width 45 height 25
click at [383, 145] on span "Select an option" at bounding box center [381, 143] width 8 height 8
click at [383, 145] on input "Select an option" at bounding box center [381, 143] width 8 height 8
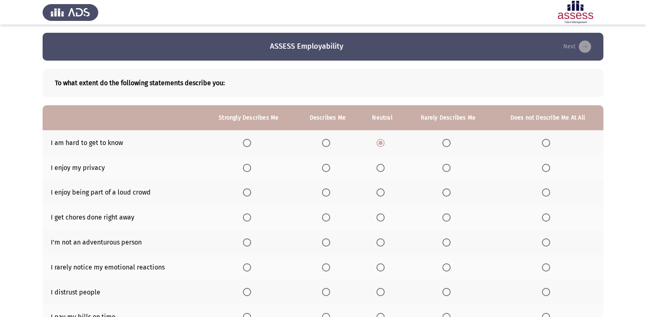
click at [385, 166] on label "Select an option" at bounding box center [382, 168] width 11 height 8
click at [385, 166] on input "Select an option" at bounding box center [381, 168] width 8 height 8
click at [384, 167] on span "Select an option" at bounding box center [381, 168] width 8 height 8
click at [384, 167] on input "Select an option" at bounding box center [381, 168] width 8 height 8
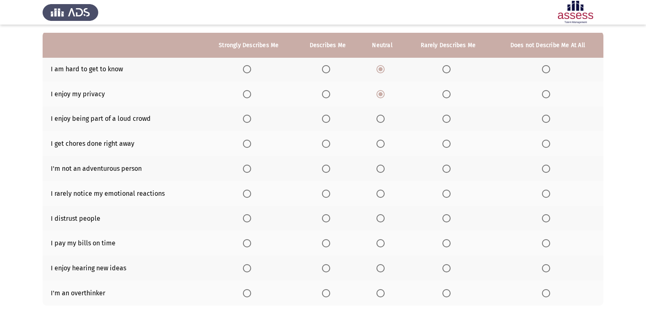
scroll to position [82, 0]
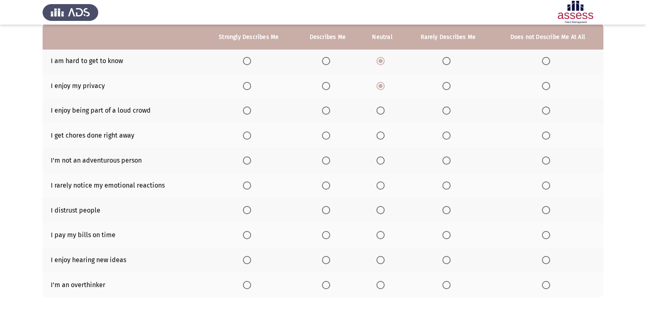
click at [381, 111] on span "Select an option" at bounding box center [381, 111] width 8 height 8
click at [381, 111] on input "Select an option" at bounding box center [381, 111] width 8 height 8
click at [324, 135] on span "Select an option" at bounding box center [326, 136] width 8 height 8
click at [324, 135] on input "Select an option" at bounding box center [326, 136] width 8 height 8
click at [379, 162] on span "Select an option" at bounding box center [381, 161] width 8 height 8
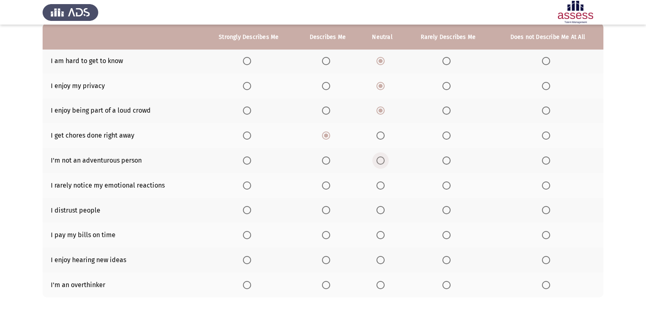
click at [379, 162] on input "Select an option" at bounding box center [381, 161] width 8 height 8
click at [333, 185] on th at bounding box center [327, 185] width 64 height 25
click at [323, 186] on span "Select an option" at bounding box center [326, 186] width 8 height 8
click at [323, 186] on input "Select an option" at bounding box center [326, 186] width 8 height 8
click at [378, 211] on span "Select an option" at bounding box center [381, 210] width 8 height 8
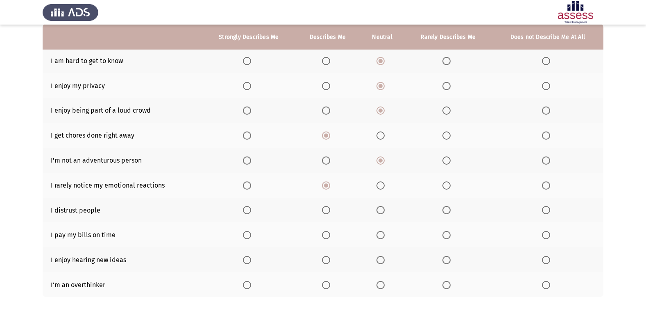
click at [378, 211] on input "Select an option" at bounding box center [381, 210] width 8 height 8
click at [327, 234] on span "Select an option" at bounding box center [326, 235] width 8 height 8
click at [327, 234] on input "Select an option" at bounding box center [326, 235] width 8 height 8
click at [325, 260] on span "Select an option" at bounding box center [326, 260] width 8 height 8
click at [325, 260] on input "Select an option" at bounding box center [326, 260] width 8 height 8
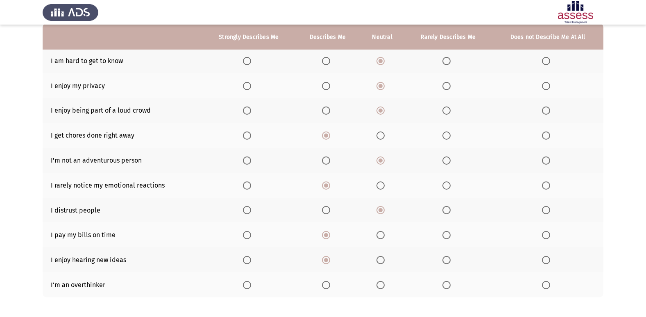
click at [327, 287] on span "Select an option" at bounding box center [326, 285] width 8 height 8
click at [327, 287] on input "Select an option" at bounding box center [326, 285] width 8 height 8
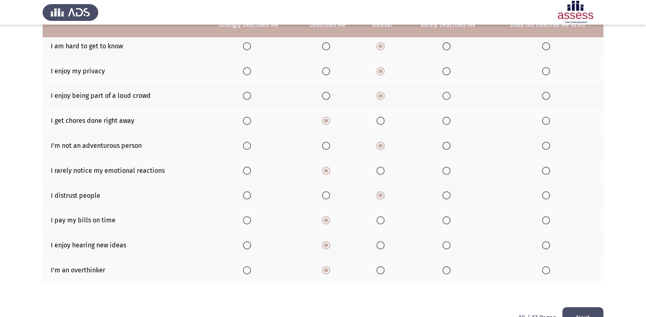
scroll to position [120, 0]
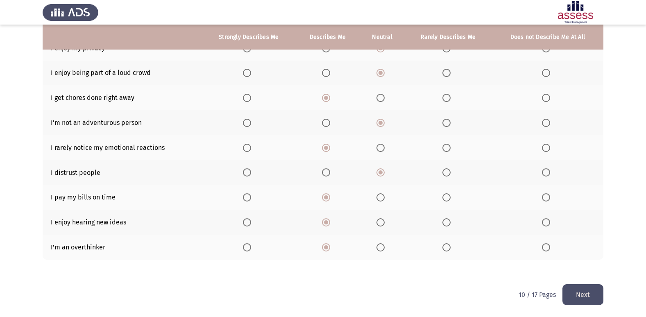
click at [579, 284] on div "To what extent do the following statements describe you: Strongly Describes Me …" at bounding box center [323, 112] width 561 height 343
click at [571, 292] on button "Next" at bounding box center [583, 294] width 41 height 21
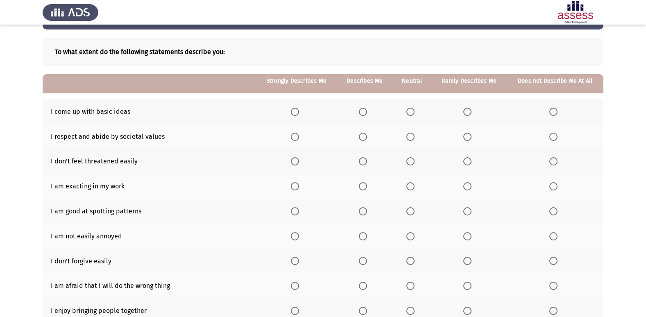
scroll to position [82, 0]
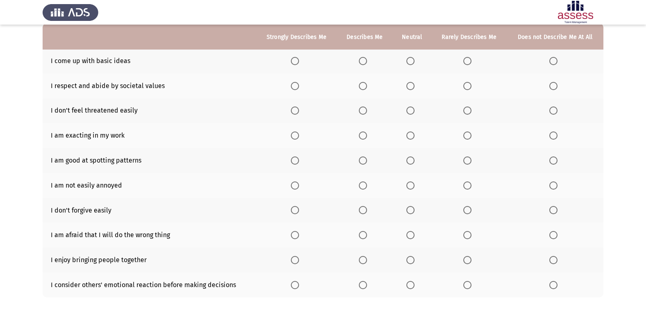
click at [414, 61] on span "Select an option" at bounding box center [410, 61] width 8 height 8
click at [414, 61] on input "Select an option" at bounding box center [410, 61] width 8 height 8
click at [469, 63] on span "Select an option" at bounding box center [467, 61] width 8 height 8
click at [469, 63] on input "Select an option" at bounding box center [467, 61] width 8 height 8
click at [359, 86] on th at bounding box center [365, 85] width 56 height 25
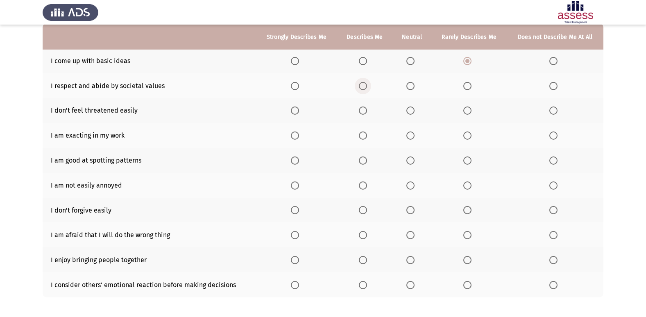
click at [368, 86] on label "Select an option" at bounding box center [364, 86] width 11 height 8
click at [367, 86] on input "Select an option" at bounding box center [363, 86] width 8 height 8
click at [406, 112] on th at bounding box center [412, 110] width 39 height 25
click at [411, 112] on span "Select an option" at bounding box center [410, 111] width 8 height 8
click at [411, 112] on input "Select an option" at bounding box center [410, 111] width 8 height 8
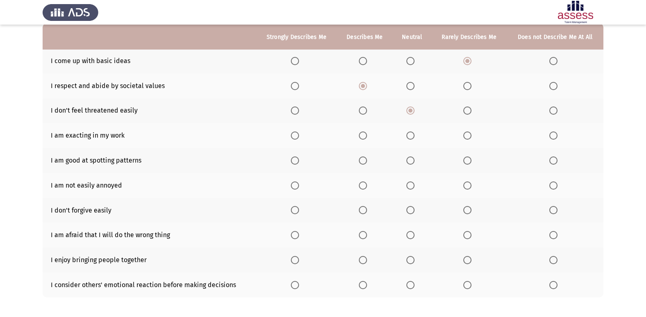
click at [367, 134] on span "Select an option" at bounding box center [363, 136] width 8 height 8
click at [367, 134] on input "Select an option" at bounding box center [363, 136] width 8 height 8
click at [414, 160] on span "Select an option" at bounding box center [410, 161] width 8 height 8
click at [414, 160] on input "Select an option" at bounding box center [410, 161] width 8 height 8
click at [363, 186] on span "Select an option" at bounding box center [363, 186] width 8 height 8
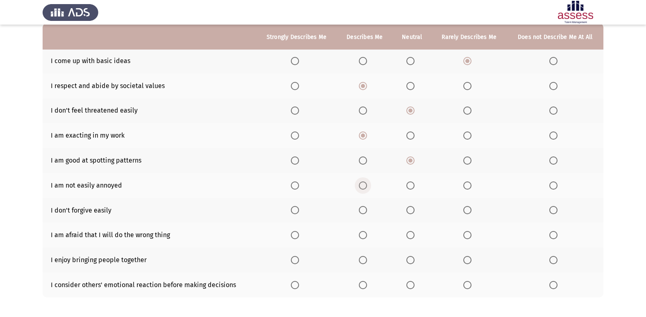
click at [363, 186] on input "Select an option" at bounding box center [363, 186] width 8 height 8
click at [402, 183] on th at bounding box center [412, 185] width 39 height 25
click at [409, 186] on span "Select an option" at bounding box center [410, 186] width 8 height 8
click at [409, 186] on input "Select an option" at bounding box center [410, 186] width 8 height 8
click at [412, 211] on span "Select an option" at bounding box center [410, 210] width 8 height 8
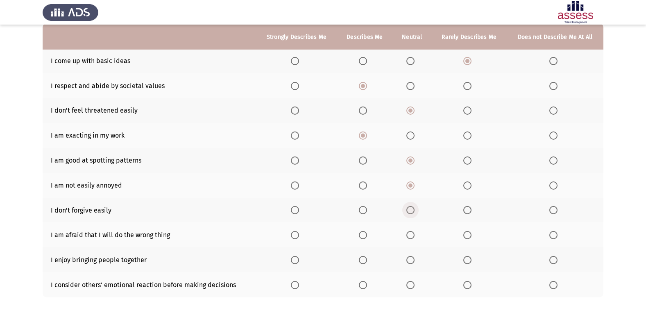
click at [412, 211] on input "Select an option" at bounding box center [410, 210] width 8 height 8
click at [469, 239] on span "Select an option" at bounding box center [467, 235] width 8 height 8
click at [469, 239] on input "Select an option" at bounding box center [467, 235] width 8 height 8
click at [368, 261] on label "Select an option" at bounding box center [364, 260] width 11 height 8
click at [367, 261] on input "Select an option" at bounding box center [363, 260] width 8 height 8
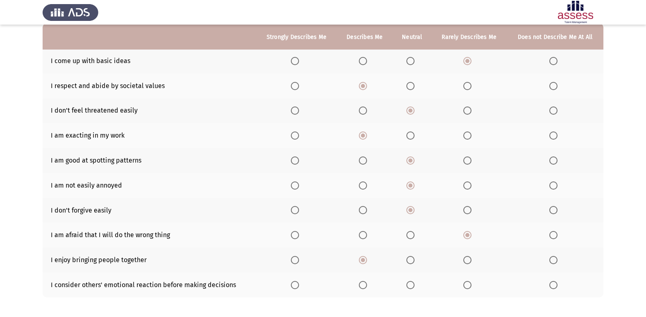
click at [425, 290] on th at bounding box center [412, 284] width 39 height 25
click at [411, 283] on span "Select an option" at bounding box center [410, 285] width 8 height 8
click at [411, 283] on input "Select an option" at bounding box center [410, 285] width 8 height 8
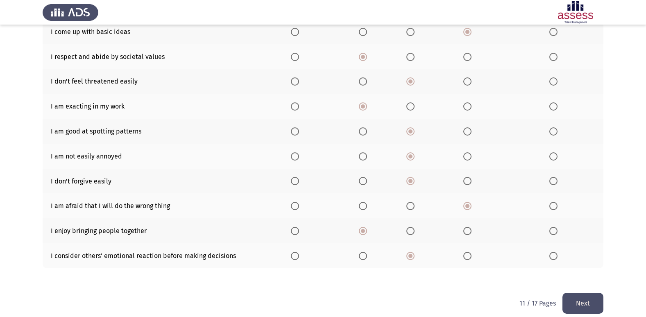
scroll to position [120, 0]
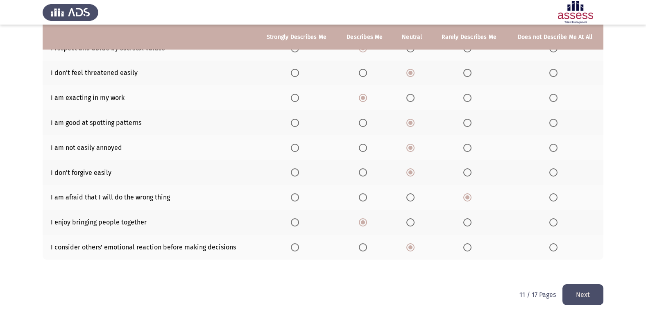
click at [580, 288] on button "Next" at bounding box center [583, 294] width 41 height 21
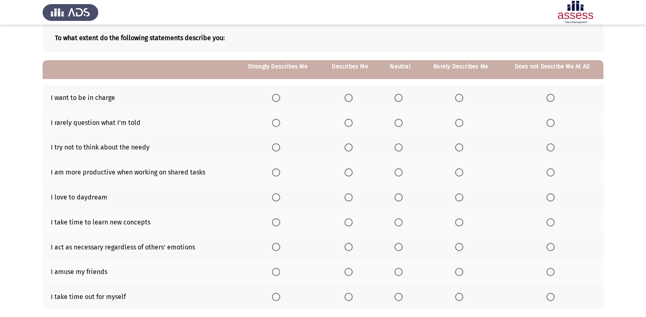
scroll to position [82, 0]
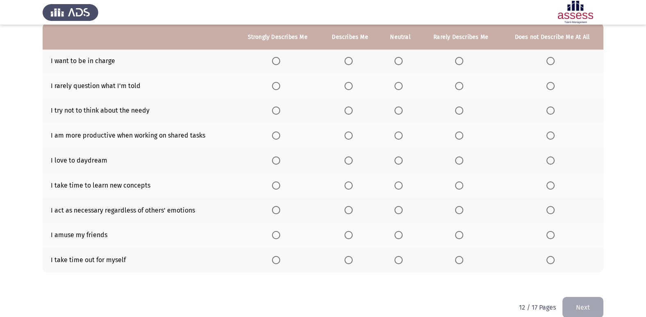
click at [341, 65] on th at bounding box center [349, 60] width 59 height 25
click at [346, 62] on span "Select an option" at bounding box center [349, 61] width 8 height 8
click at [346, 62] on input "Select an option" at bounding box center [349, 61] width 8 height 8
click at [401, 62] on span "Select an option" at bounding box center [399, 61] width 8 height 8
click at [401, 62] on input "Select an option" at bounding box center [399, 61] width 8 height 8
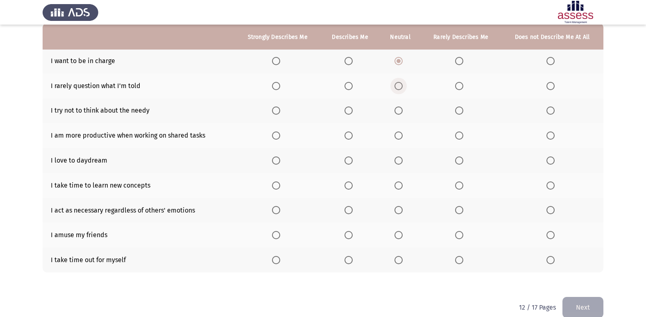
click at [396, 88] on span "Select an option" at bounding box center [399, 86] width 8 height 8
click at [396, 88] on input "Select an option" at bounding box center [399, 86] width 8 height 8
click at [347, 111] on span "Select an option" at bounding box center [349, 111] width 8 height 8
click at [347, 111] on input "Select an option" at bounding box center [349, 111] width 8 height 8
click at [345, 141] on th at bounding box center [349, 135] width 59 height 25
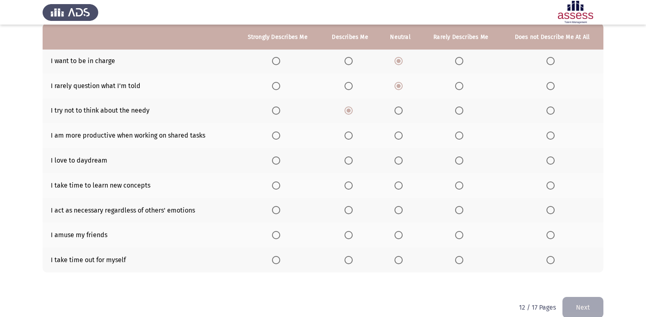
click at [352, 136] on span "Select an option" at bounding box center [349, 136] width 8 height 8
click at [352, 136] on input "Select an option" at bounding box center [349, 136] width 8 height 8
click at [347, 159] on span "Select an option" at bounding box center [349, 161] width 8 height 8
click at [347, 159] on input "Select an option" at bounding box center [349, 161] width 8 height 8
click at [454, 188] on th at bounding box center [461, 185] width 80 height 25
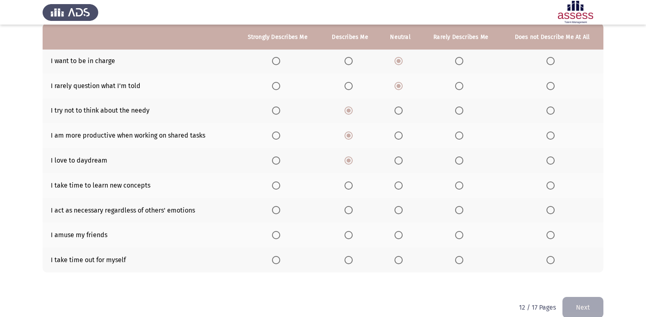
click at [456, 188] on span "Select an option" at bounding box center [459, 186] width 8 height 8
click at [456, 188] on input "Select an option" at bounding box center [459, 186] width 8 height 8
click at [349, 207] on span "Select an option" at bounding box center [349, 210] width 8 height 8
click at [349, 207] on input "Select an option" at bounding box center [349, 210] width 8 height 8
click at [398, 209] on span "Select an option" at bounding box center [399, 210] width 8 height 8
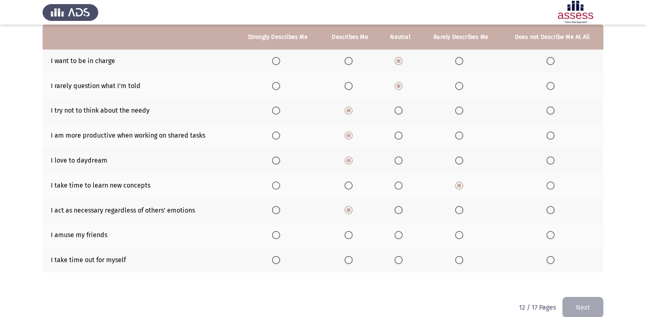
click at [398, 209] on input "Select an option" at bounding box center [399, 210] width 8 height 8
click at [396, 234] on span "Select an option" at bounding box center [399, 235] width 8 height 8
click at [396, 234] on input "Select an option" at bounding box center [399, 235] width 8 height 8
click at [353, 261] on span "Select an option" at bounding box center [349, 260] width 8 height 8
click at [353, 261] on input "Select an option" at bounding box center [349, 260] width 8 height 8
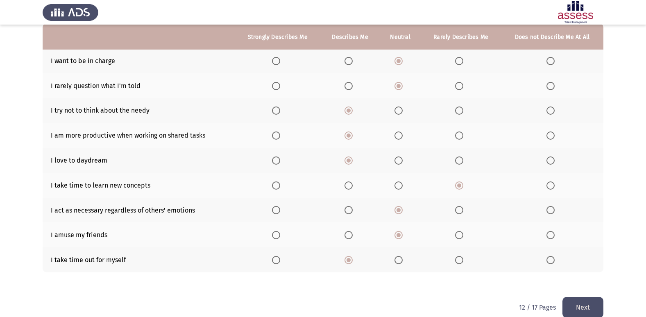
click at [581, 309] on button "Next" at bounding box center [583, 307] width 41 height 21
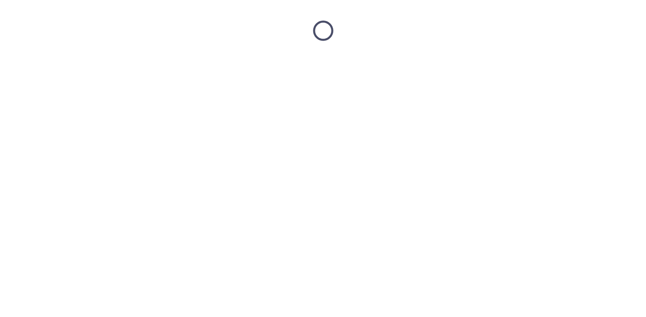
scroll to position [0, 0]
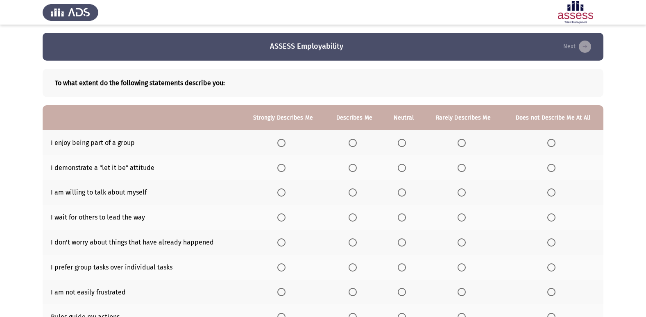
click at [359, 145] on label "Select an option" at bounding box center [354, 143] width 11 height 8
click at [357, 145] on input "Select an option" at bounding box center [353, 143] width 8 height 8
click at [406, 170] on span "Select an option" at bounding box center [402, 168] width 8 height 8
click at [406, 170] on input "Select an option" at bounding box center [402, 168] width 8 height 8
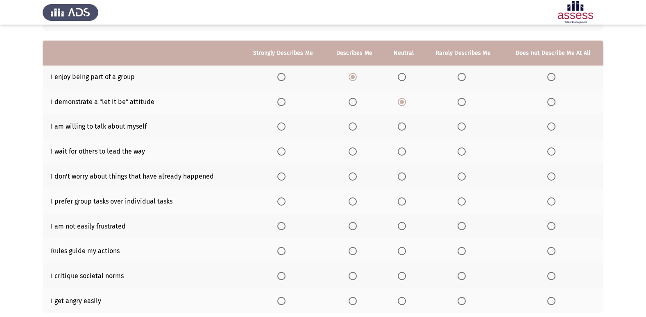
scroll to position [82, 0]
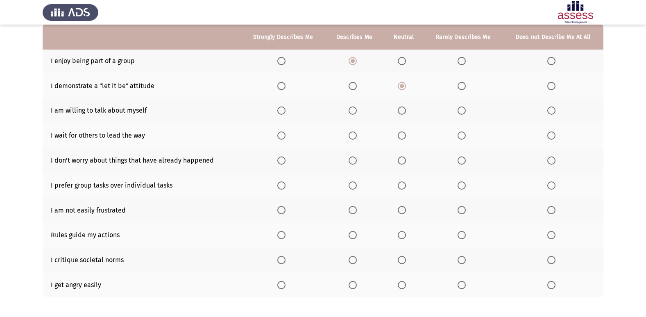
click at [397, 110] on th at bounding box center [403, 110] width 41 height 25
click at [404, 109] on span "Select an option" at bounding box center [402, 111] width 8 height 8
click at [404, 109] on input "Select an option" at bounding box center [402, 111] width 8 height 8
click at [401, 141] on th at bounding box center [403, 135] width 41 height 25
click at [406, 136] on span "Select an option" at bounding box center [402, 136] width 8 height 8
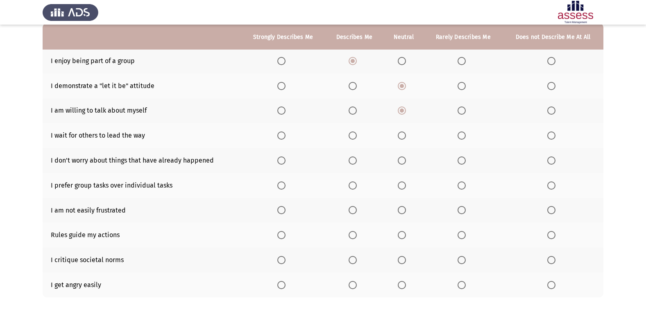
click at [406, 136] on input "Select an option" at bounding box center [402, 136] width 8 height 8
click at [356, 163] on span "Select an option" at bounding box center [353, 161] width 8 height 8
click at [356, 163] on input "Select an option" at bounding box center [353, 161] width 8 height 8
click at [465, 162] on span "Select an option" at bounding box center [462, 161] width 8 height 8
click at [465, 162] on input "Select an option" at bounding box center [462, 161] width 8 height 8
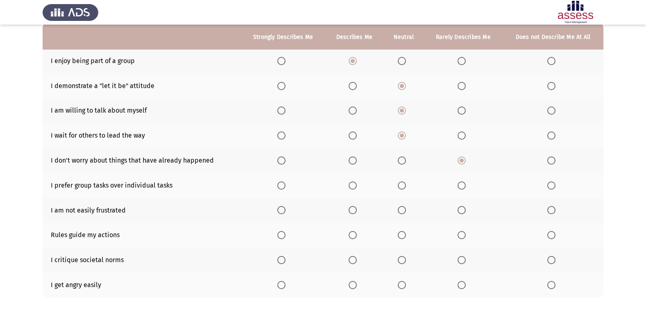
drag, startPoint x: 404, startPoint y: 186, endPoint x: 400, endPoint y: 185, distance: 4.2
click at [400, 185] on span "Select an option" at bounding box center [402, 186] width 8 height 8
click at [400, 185] on input "Select an option" at bounding box center [402, 186] width 8 height 8
click at [406, 211] on span "Select an option" at bounding box center [402, 210] width 8 height 8
click at [406, 211] on input "Select an option" at bounding box center [402, 210] width 8 height 8
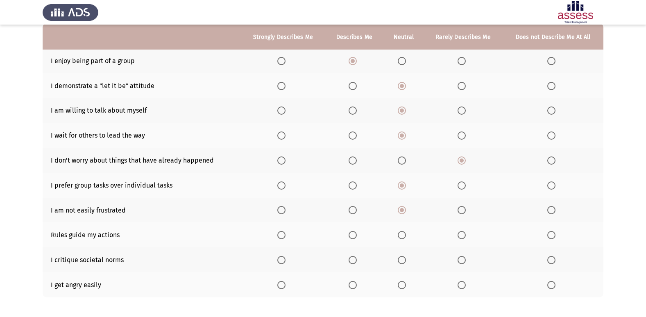
click at [354, 236] on span "Select an option" at bounding box center [353, 235] width 8 height 8
click at [354, 236] on input "Select an option" at bounding box center [353, 235] width 8 height 8
click at [402, 258] on span "Select an option" at bounding box center [402, 260] width 8 height 8
click at [402, 258] on input "Select an option" at bounding box center [402, 260] width 8 height 8
click at [465, 284] on span "Select an option" at bounding box center [462, 285] width 8 height 8
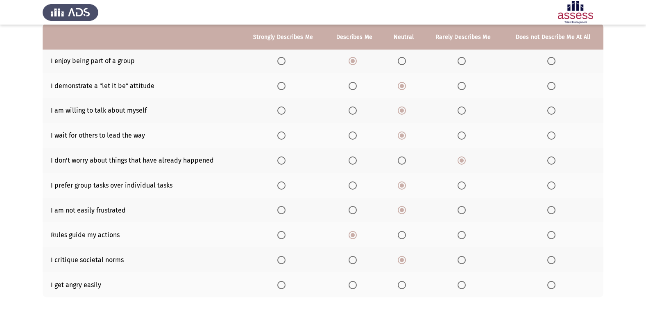
click at [465, 284] on input "Select an option" at bounding box center [462, 285] width 8 height 8
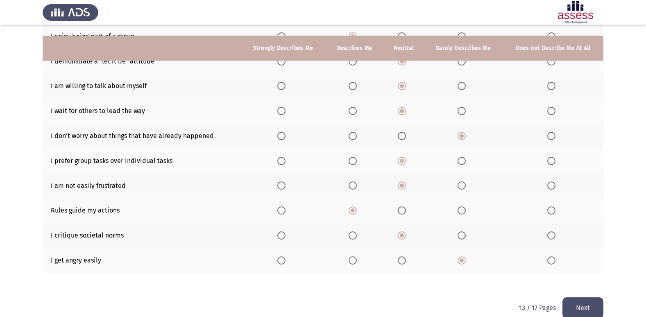
scroll to position [120, 0]
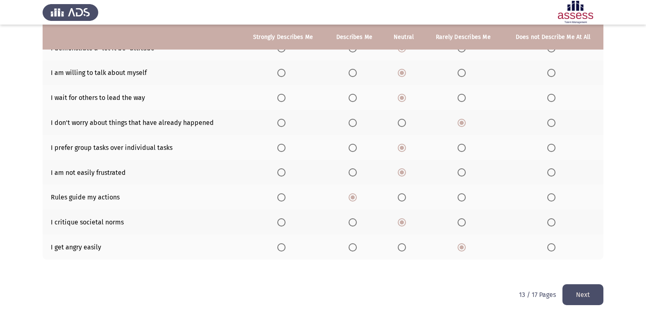
click at [597, 291] on button "Next" at bounding box center [583, 294] width 41 height 21
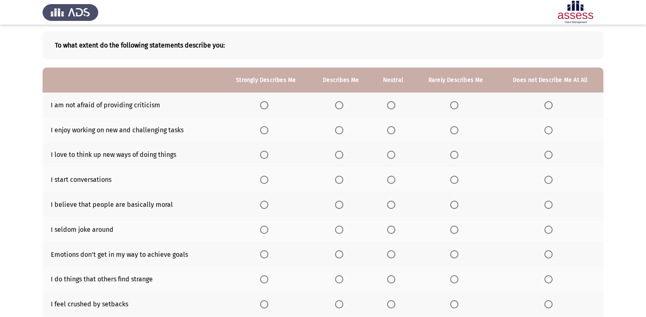
scroll to position [79, 0]
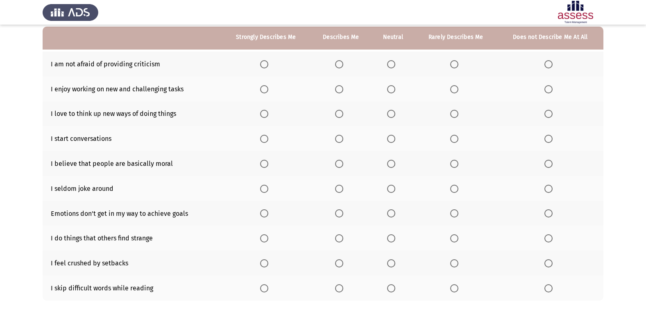
click at [393, 64] on span "Select an option" at bounding box center [391, 64] width 8 height 8
click at [393, 64] on input "Select an option" at bounding box center [391, 64] width 8 height 8
click at [343, 86] on span "Select an option" at bounding box center [339, 89] width 8 height 8
click at [343, 86] on input "Select an option" at bounding box center [339, 89] width 8 height 8
click at [347, 113] on label "Select an option" at bounding box center [340, 114] width 11 height 8
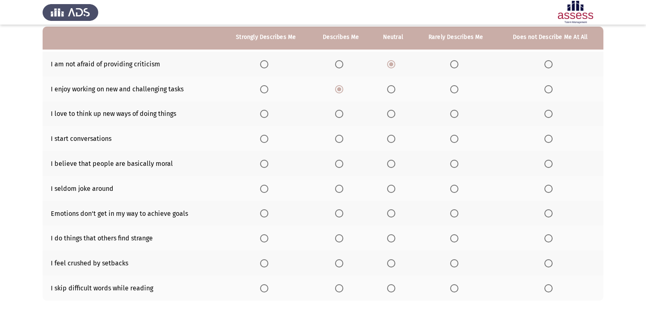
click at [343, 113] on input "Select an option" at bounding box center [339, 114] width 8 height 8
click at [337, 142] on span "Select an option" at bounding box center [339, 139] width 8 height 8
click at [337, 142] on input "Select an option" at bounding box center [339, 139] width 8 height 8
click at [395, 163] on span "Select an option" at bounding box center [391, 164] width 8 height 8
click at [395, 163] on input "Select an option" at bounding box center [391, 164] width 8 height 8
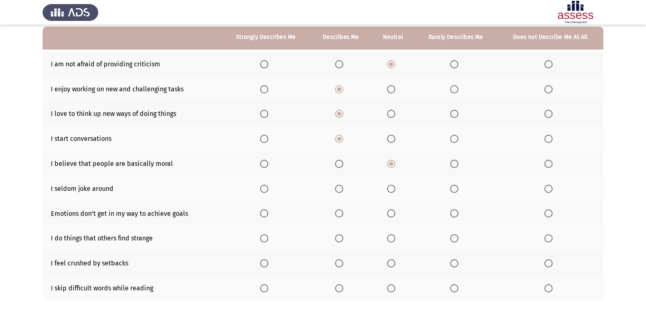
click at [443, 190] on th at bounding box center [455, 188] width 83 height 25
click at [458, 192] on span "Select an option" at bounding box center [454, 189] width 8 height 8
click at [458, 192] on input "Select an option" at bounding box center [454, 189] width 8 height 8
click at [394, 208] on th at bounding box center [393, 213] width 43 height 25
click at [389, 213] on span "Select an option" at bounding box center [391, 213] width 8 height 8
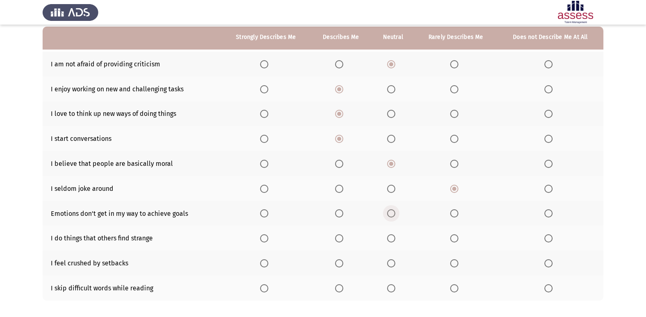
click at [389, 213] on input "Select an option" at bounding box center [391, 213] width 8 height 8
click at [342, 241] on span "Select an option" at bounding box center [339, 238] width 8 height 8
click at [342, 241] on input "Select an option" at bounding box center [339, 238] width 8 height 8
click at [392, 265] on span "Select an option" at bounding box center [391, 263] width 8 height 8
click at [392, 265] on input "Select an option" at bounding box center [391, 263] width 8 height 8
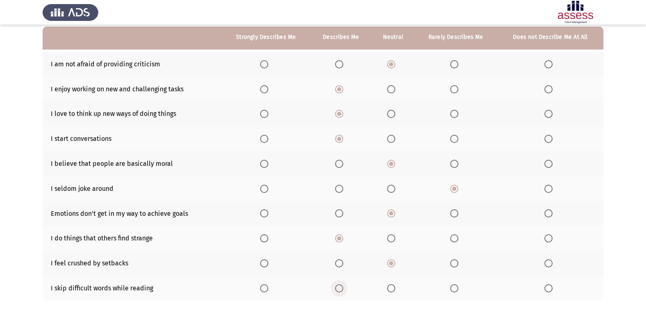
click at [336, 287] on span "Select an option" at bounding box center [339, 288] width 8 height 8
click at [336, 287] on input "Select an option" at bounding box center [339, 288] width 8 height 8
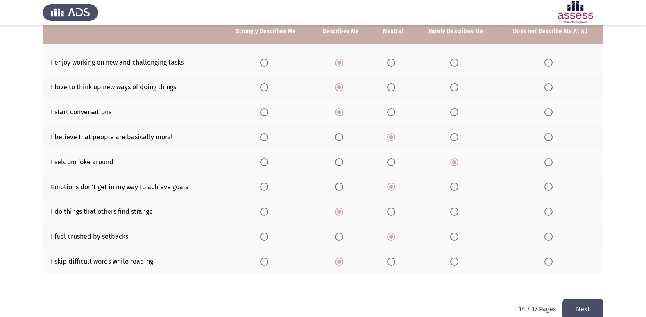
scroll to position [120, 0]
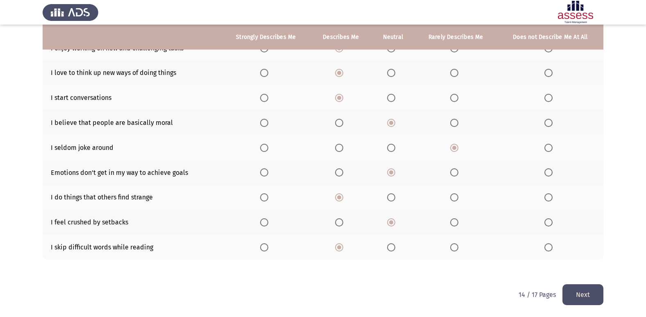
click at [472, 254] on th at bounding box center [455, 247] width 83 height 25
click at [458, 250] on span "Select an option" at bounding box center [454, 247] width 8 height 8
click at [458, 250] on input "Select an option" at bounding box center [454, 247] width 8 height 8
click at [549, 247] on span "Select an option" at bounding box center [549, 247] width 0 height 0
click at [549, 247] on input "Select an option" at bounding box center [549, 247] width 8 height 8
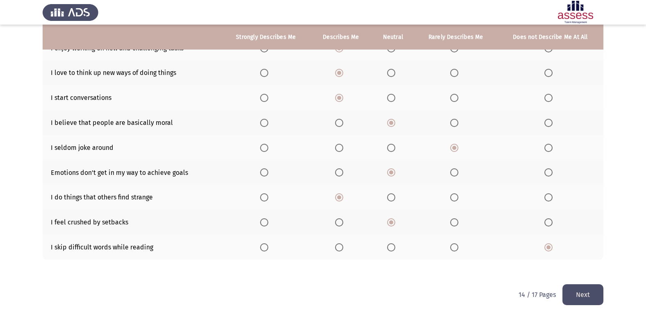
click at [445, 246] on th at bounding box center [455, 247] width 83 height 25
click at [453, 246] on span "Select an option" at bounding box center [454, 247] width 8 height 8
click at [453, 246] on input "Select an option" at bounding box center [454, 247] width 8 height 8
click at [588, 304] on button "Next" at bounding box center [583, 294] width 41 height 21
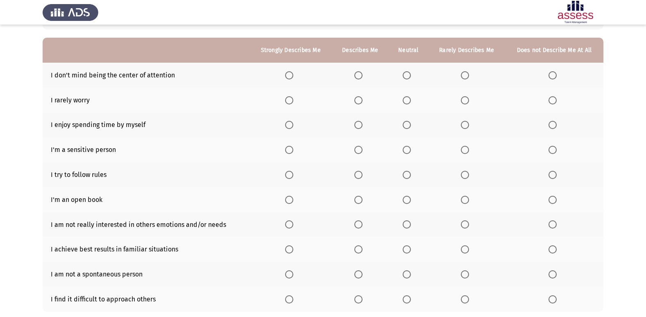
scroll to position [82, 0]
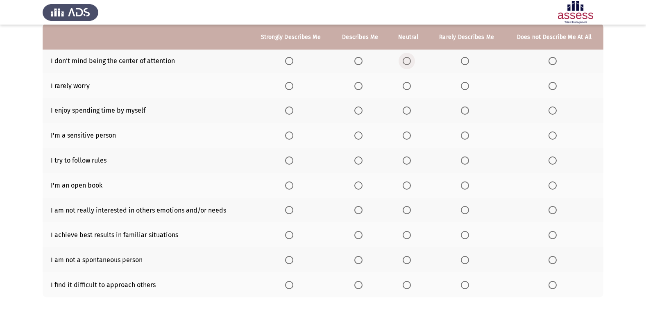
click at [407, 65] on span "Select an option" at bounding box center [407, 61] width 8 height 8
click at [407, 65] on input "Select an option" at bounding box center [407, 61] width 8 height 8
click at [460, 84] on th at bounding box center [466, 85] width 77 height 25
click at [467, 86] on span "Select an option" at bounding box center [465, 86] width 8 height 8
click at [467, 86] on input "Select an option" at bounding box center [465, 86] width 8 height 8
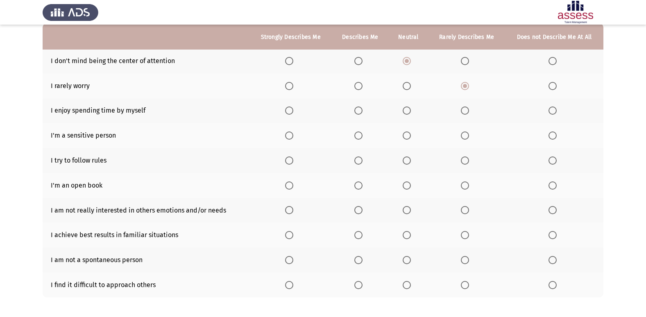
click at [359, 82] on span "Select an option" at bounding box center [358, 86] width 8 height 8
click at [359, 82] on input "Select an option" at bounding box center [358, 86] width 8 height 8
click at [465, 88] on span "Select an option" at bounding box center [465, 86] width 8 height 8
click at [465, 88] on input "Select an option" at bounding box center [465, 86] width 8 height 8
click at [418, 107] on th at bounding box center [409, 110] width 40 height 25
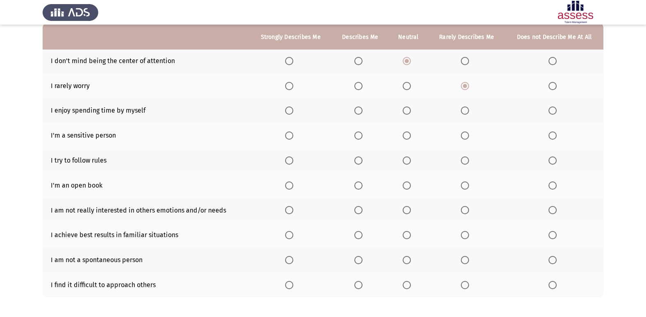
click at [407, 110] on span "Select an option" at bounding box center [407, 111] width 8 height 8
click at [407, 110] on input "Select an option" at bounding box center [407, 111] width 8 height 8
click at [468, 135] on span "Select an option" at bounding box center [465, 136] width 8 height 8
click at [468, 135] on input "Select an option" at bounding box center [465, 136] width 8 height 8
click at [360, 163] on span "Select an option" at bounding box center [358, 161] width 8 height 8
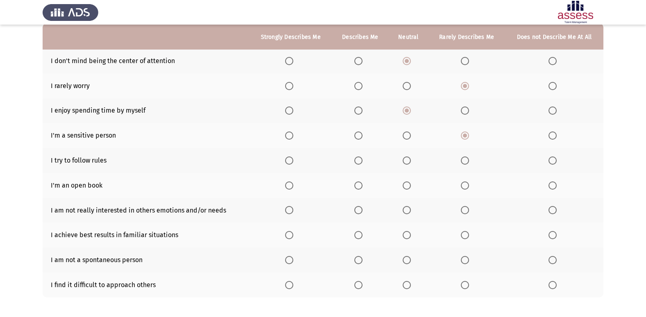
click at [360, 163] on input "Select an option" at bounding box center [358, 161] width 8 height 8
click at [363, 187] on span "Select an option" at bounding box center [358, 186] width 8 height 8
click at [363, 187] on input "Select an option" at bounding box center [358, 186] width 8 height 8
click at [398, 182] on th at bounding box center [409, 185] width 40 height 25
click at [410, 188] on span "Select an option" at bounding box center [407, 186] width 8 height 8
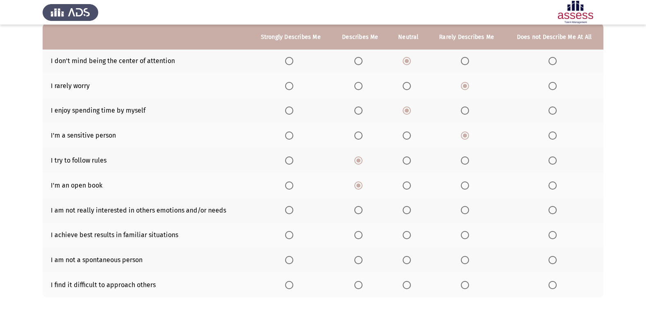
click at [410, 188] on input "Select an option" at bounding box center [407, 186] width 8 height 8
click at [413, 207] on label "Select an option" at bounding box center [408, 210] width 11 height 8
click at [411, 207] on input "Select an option" at bounding box center [407, 210] width 8 height 8
click at [411, 236] on span "Select an option" at bounding box center [407, 235] width 8 height 8
click at [411, 236] on input "Select an option" at bounding box center [407, 235] width 8 height 8
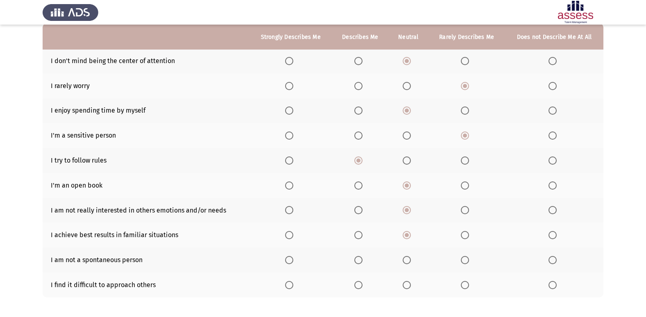
click at [408, 264] on span "Select an option" at bounding box center [407, 260] width 8 height 8
click at [408, 264] on input "Select an option" at bounding box center [407, 260] width 8 height 8
click at [464, 285] on th at bounding box center [466, 284] width 77 height 25
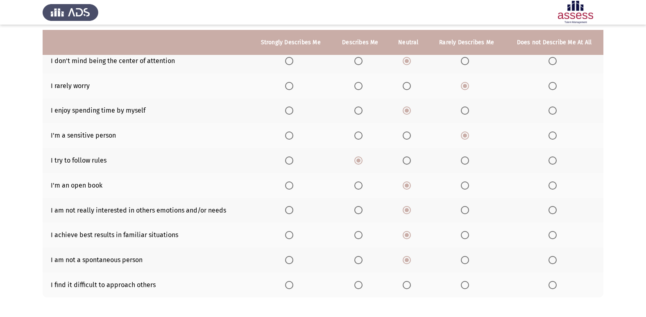
scroll to position [120, 0]
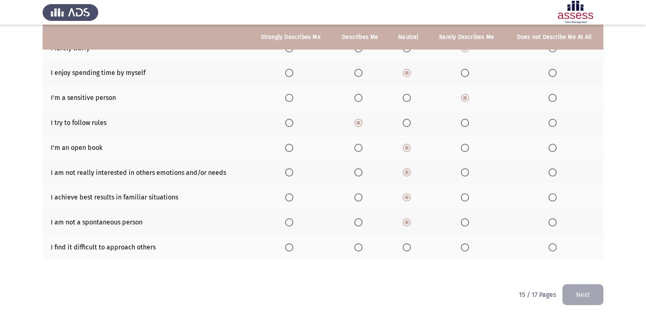
click at [465, 250] on span "Select an option" at bounding box center [465, 247] width 8 height 8
click at [465, 250] on input "Select an option" at bounding box center [465, 247] width 8 height 8
click at [587, 293] on button "Next" at bounding box center [583, 294] width 41 height 21
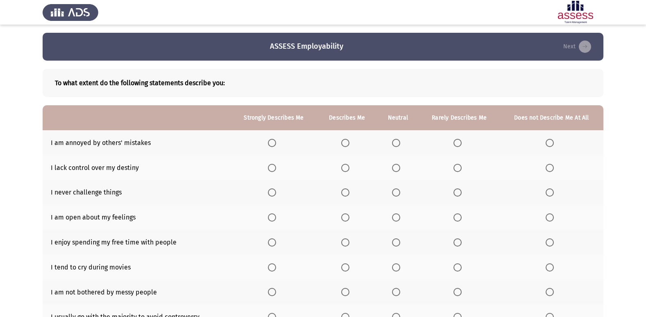
click at [347, 145] on span "Select an option" at bounding box center [345, 143] width 8 height 8
click at [347, 145] on input "Select an option" at bounding box center [345, 143] width 8 height 8
click at [347, 166] on span "Select an option" at bounding box center [345, 168] width 8 height 8
click at [347, 166] on input "Select an option" at bounding box center [345, 168] width 8 height 8
click at [395, 190] on span "Select an option" at bounding box center [396, 192] width 8 height 8
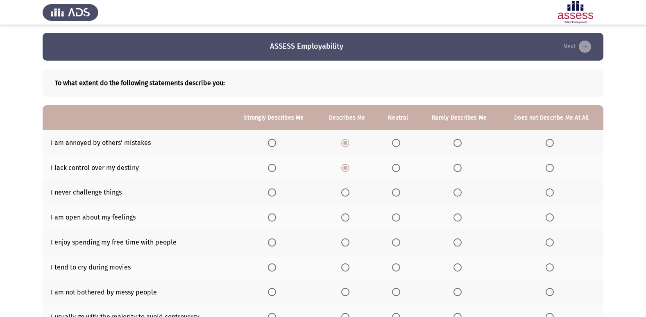
click at [395, 190] on input "Select an option" at bounding box center [396, 192] width 8 height 8
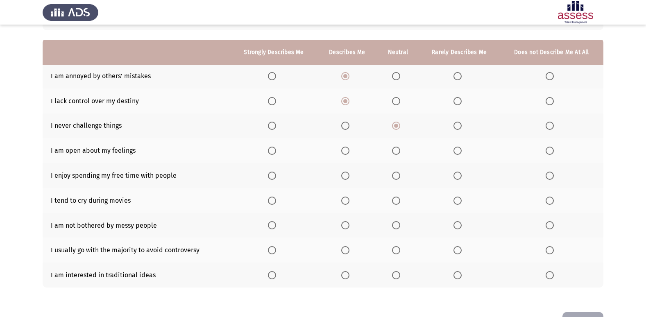
scroll to position [82, 0]
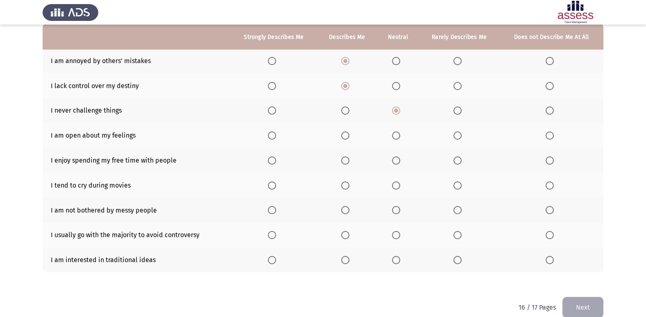
click at [458, 139] on span "Select an option" at bounding box center [458, 136] width 8 height 8
click at [458, 139] on input "Select an option" at bounding box center [458, 136] width 8 height 8
click at [461, 162] on span "Select an option" at bounding box center [458, 161] width 8 height 8
click at [461, 162] on input "Select an option" at bounding box center [458, 161] width 8 height 8
click at [459, 188] on span "Select an option" at bounding box center [458, 186] width 8 height 8
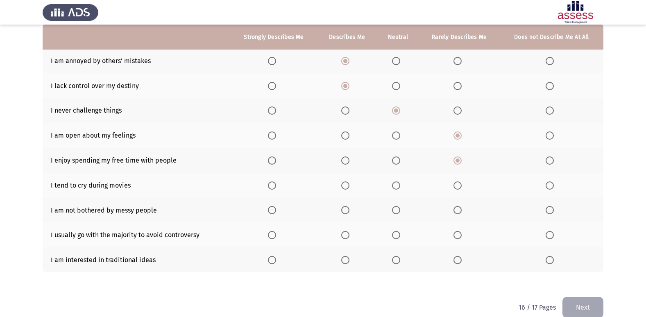
click at [459, 188] on input "Select an option" at bounding box center [458, 186] width 8 height 8
click at [547, 185] on span "Select an option" at bounding box center [550, 186] width 8 height 8
click at [547, 185] on input "Select an option" at bounding box center [550, 186] width 8 height 8
click at [402, 210] on label "Select an option" at bounding box center [397, 210] width 11 height 8
click at [400, 210] on input "Select an option" at bounding box center [396, 210] width 8 height 8
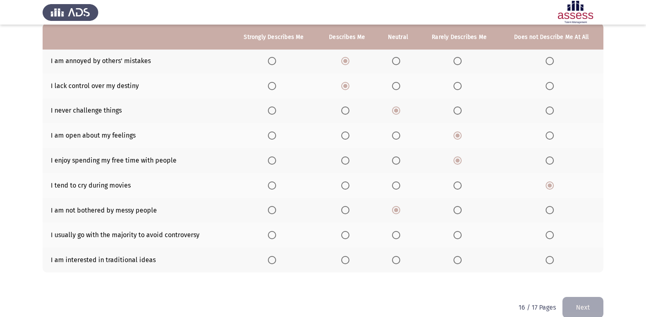
click at [398, 236] on span "Select an option" at bounding box center [396, 235] width 8 height 8
click at [398, 236] on input "Select an option" at bounding box center [396, 235] width 8 height 8
click at [328, 252] on th at bounding box center [347, 259] width 60 height 25
click at [347, 257] on span "Select an option" at bounding box center [345, 260] width 8 height 8
click at [347, 257] on input "Select an option" at bounding box center [345, 260] width 8 height 8
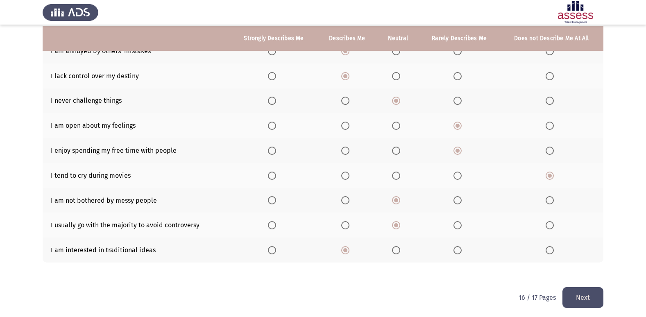
scroll to position [95, 0]
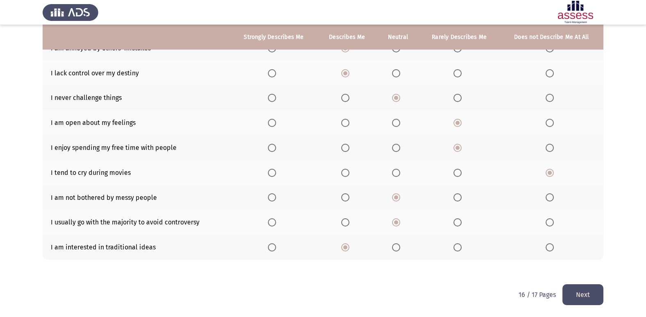
drag, startPoint x: 599, startPoint y: 287, endPoint x: 592, endPoint y: 290, distance: 6.6
click at [595, 289] on button "Next" at bounding box center [583, 294] width 41 height 21
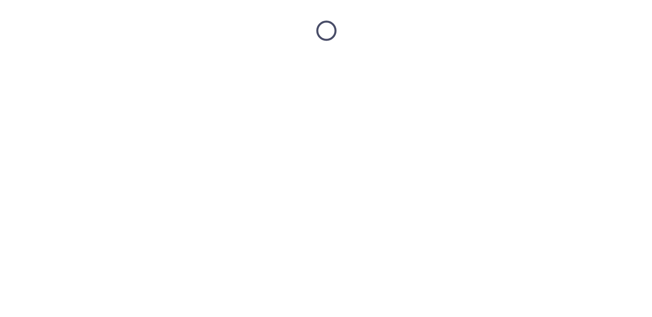
scroll to position [0, 0]
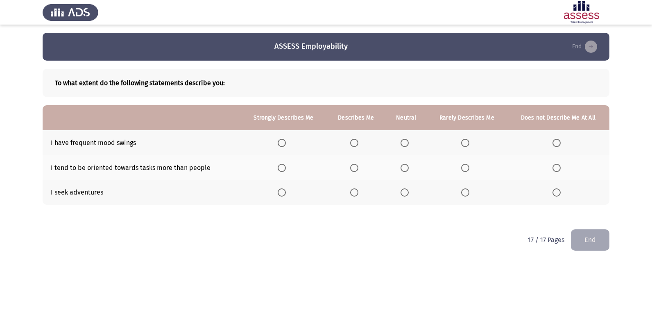
click at [408, 143] on span "Select an option" at bounding box center [405, 143] width 8 height 8
click at [408, 143] on input "Select an option" at bounding box center [405, 143] width 8 height 8
click at [353, 174] on th at bounding box center [356, 167] width 59 height 25
click at [352, 170] on span "Select an option" at bounding box center [354, 168] width 8 height 8
click at [352, 170] on input "Select an option" at bounding box center [354, 168] width 8 height 8
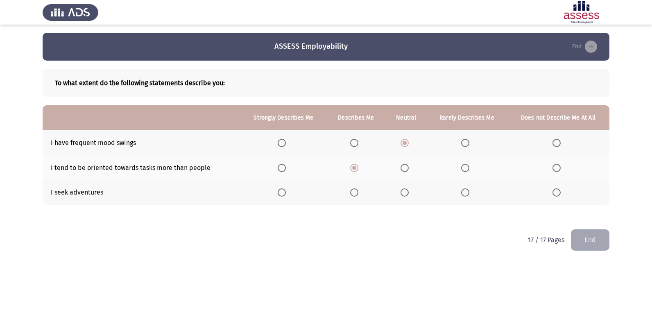
click at [467, 194] on span "Select an option" at bounding box center [465, 192] width 8 height 8
click at [467, 194] on input "Select an option" at bounding box center [465, 192] width 8 height 8
click at [600, 237] on button "End" at bounding box center [590, 239] width 39 height 21
